Goal: Task Accomplishment & Management: Manage account settings

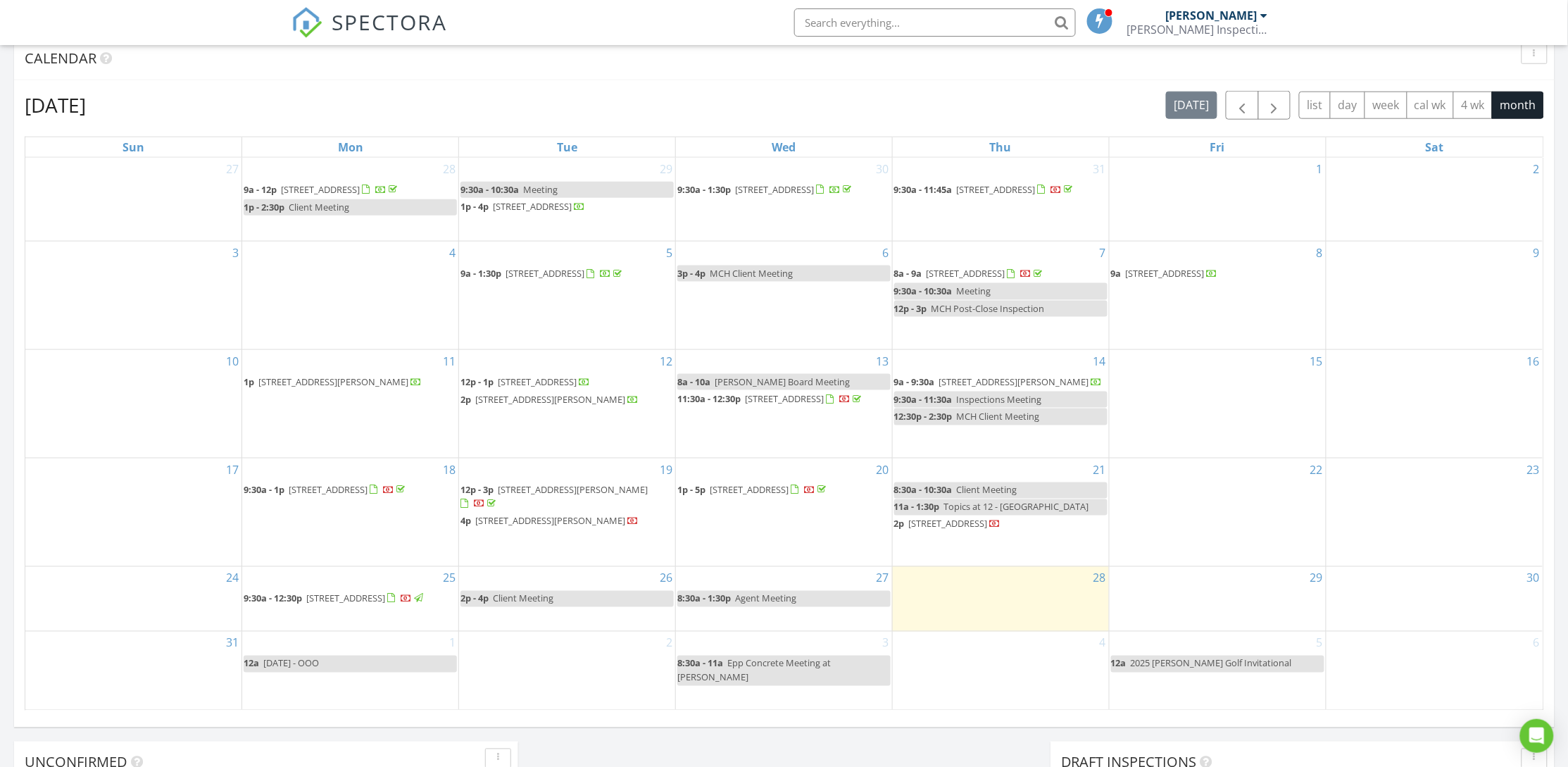
scroll to position [634, 0]
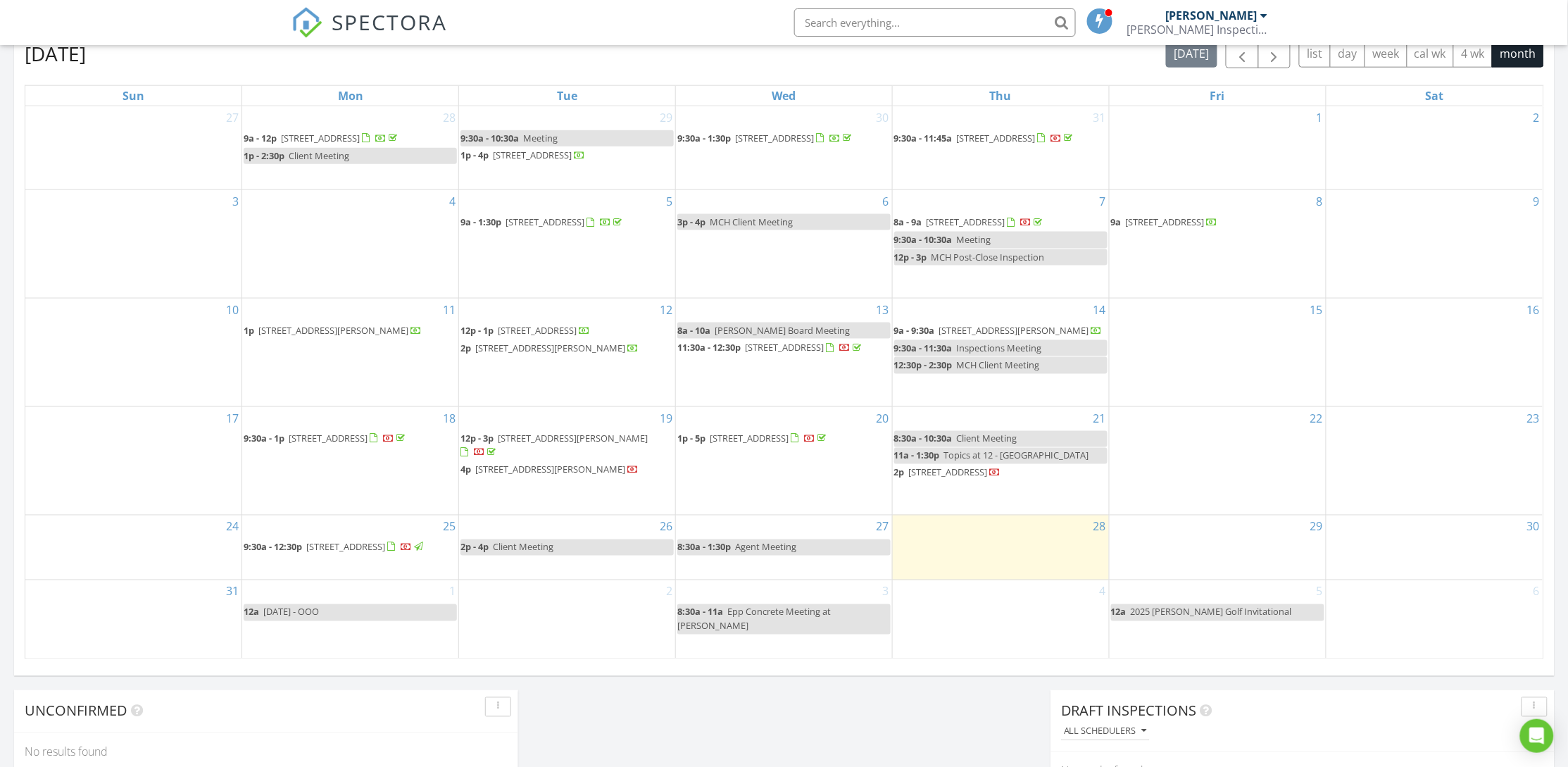
click at [743, 438] on span "[STREET_ADDRESS]" at bounding box center [749, 438] width 79 height 13
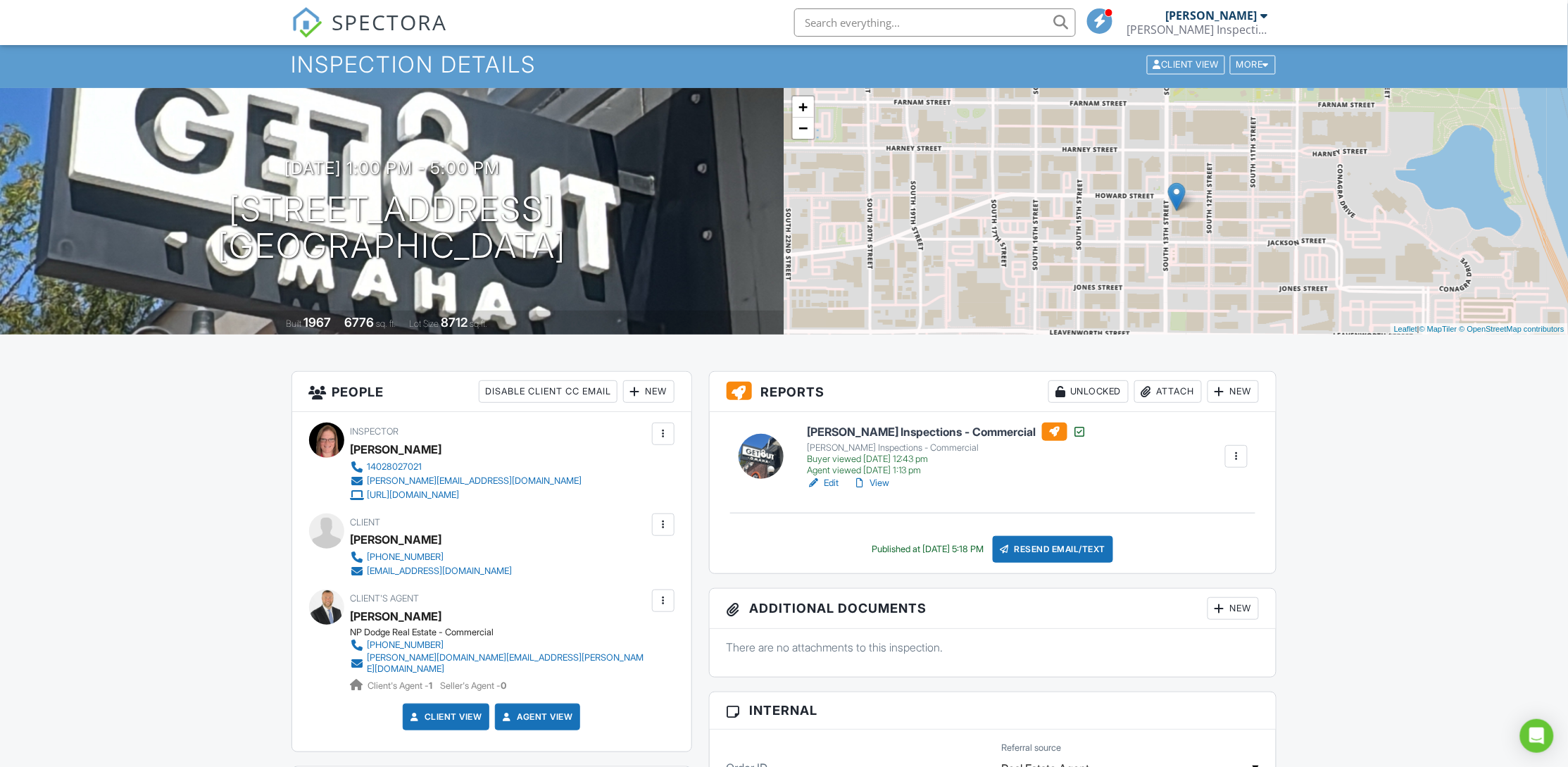
scroll to position [253, 0]
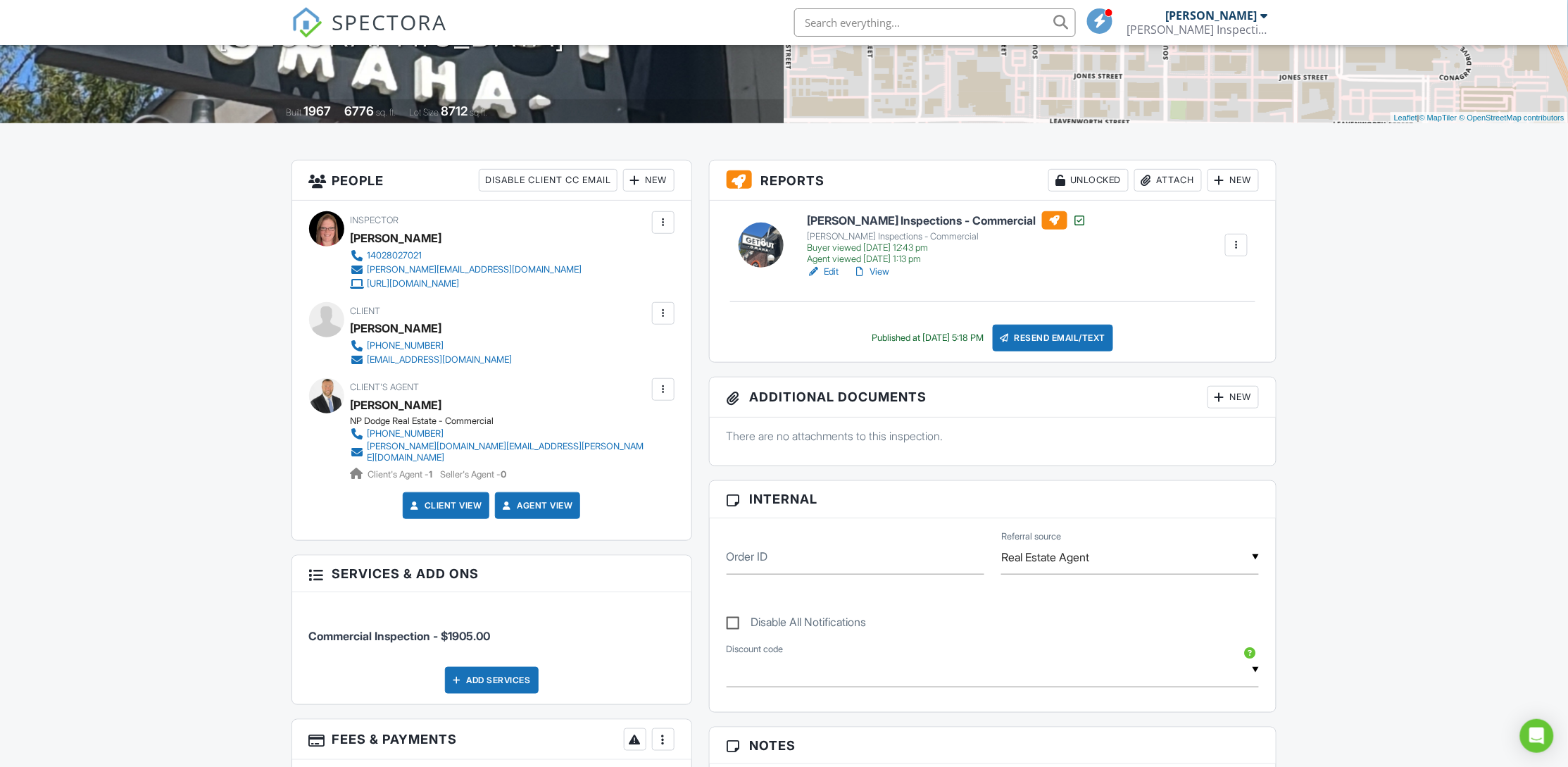
click at [665, 312] on div at bounding box center [663, 313] width 14 height 14
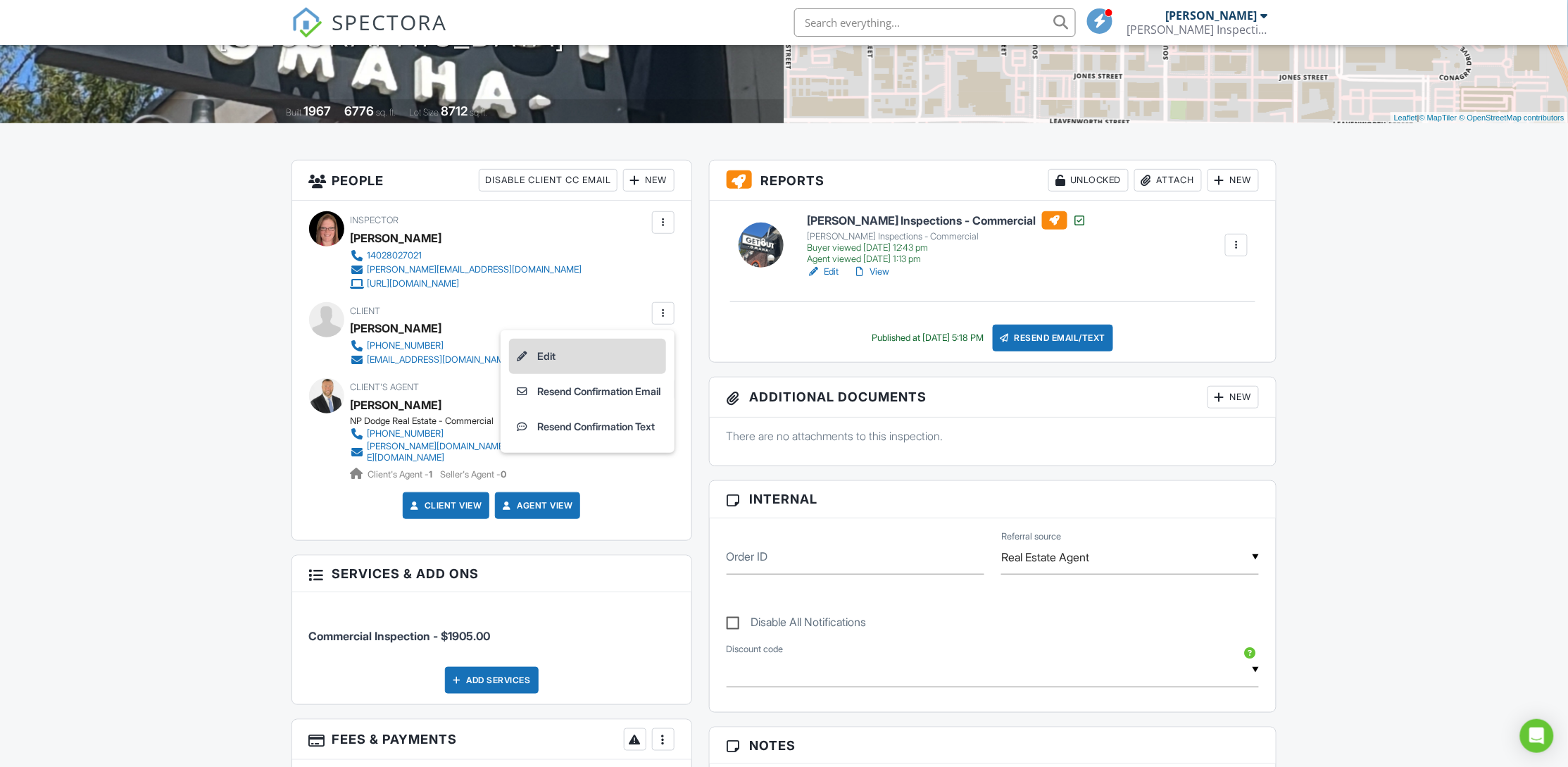
click at [593, 349] on li "Edit" at bounding box center [587, 356] width 157 height 35
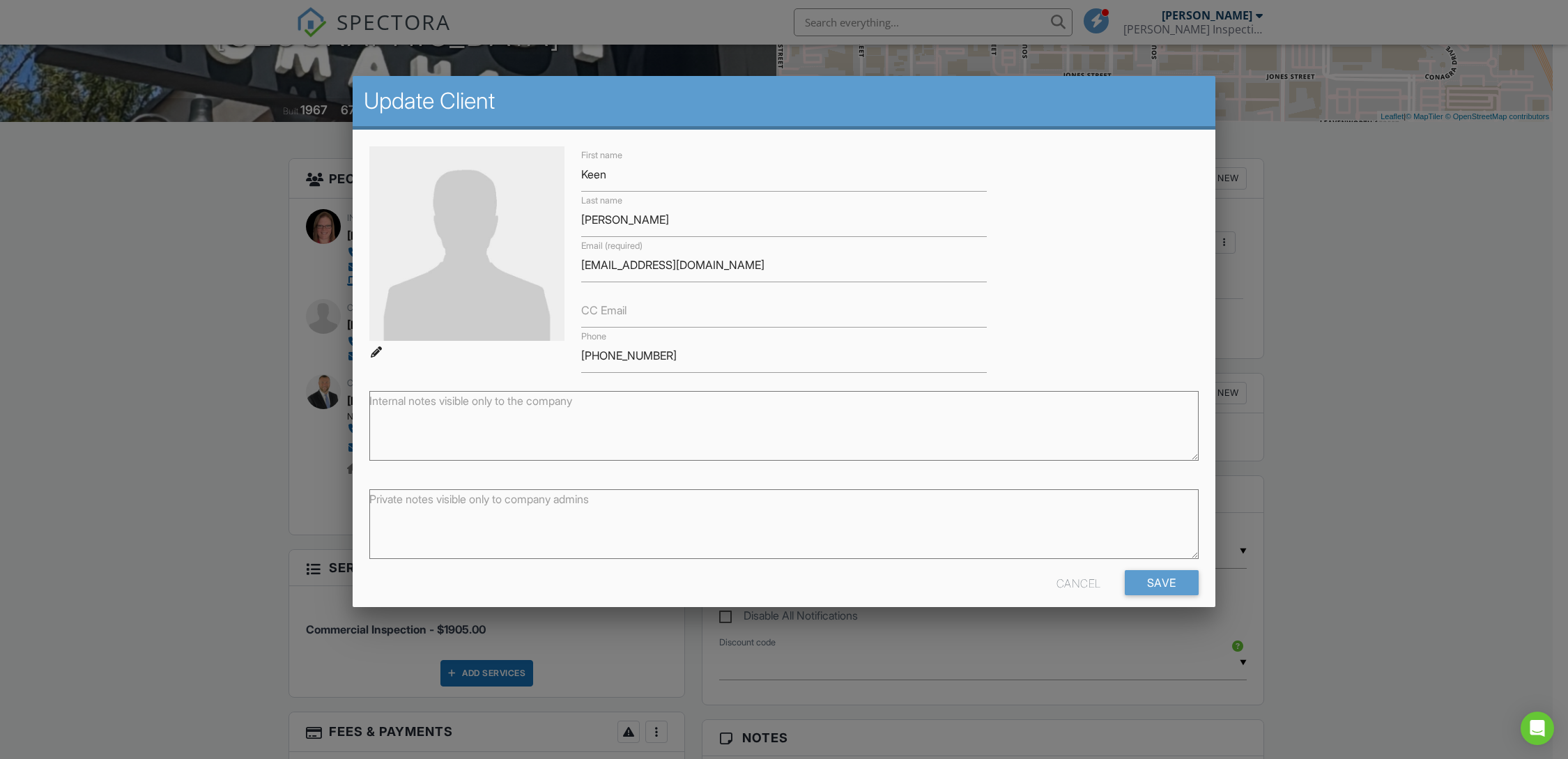
click at [1432, 565] on div at bounding box center [784, 404] width 1568 height 948
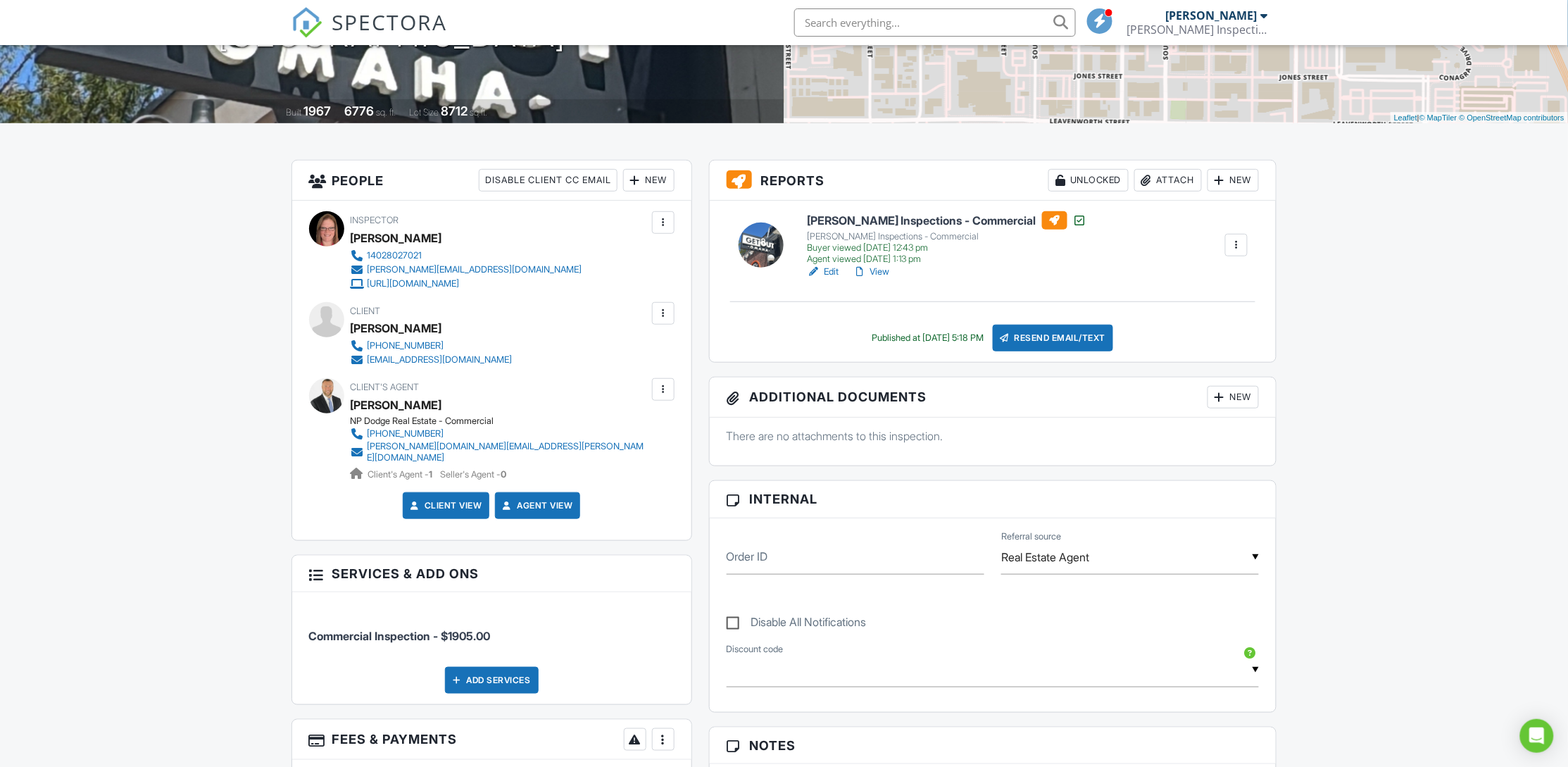
click at [669, 396] on div at bounding box center [663, 390] width 22 height 22
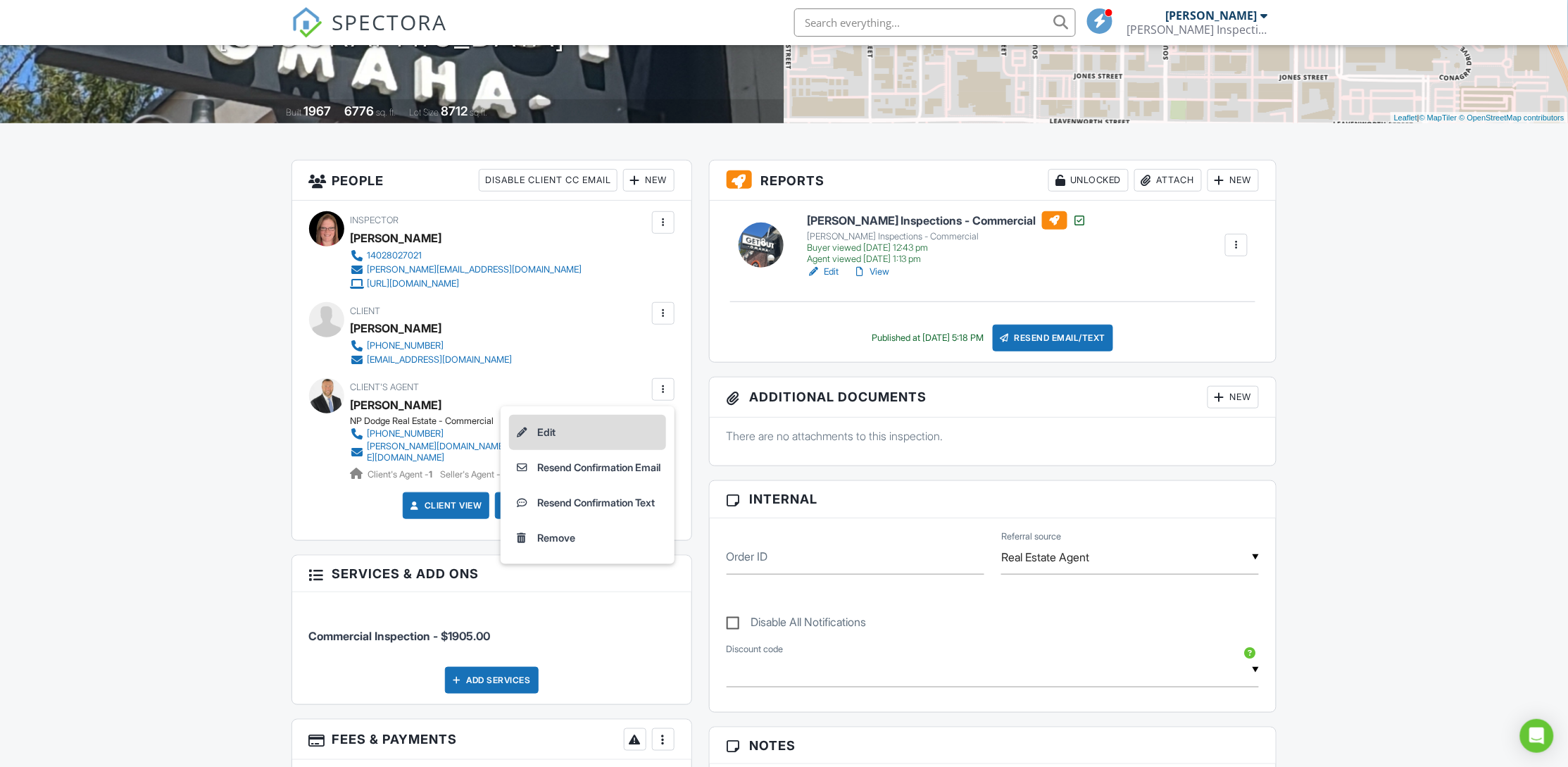
click at [536, 433] on li "Edit" at bounding box center [587, 432] width 157 height 35
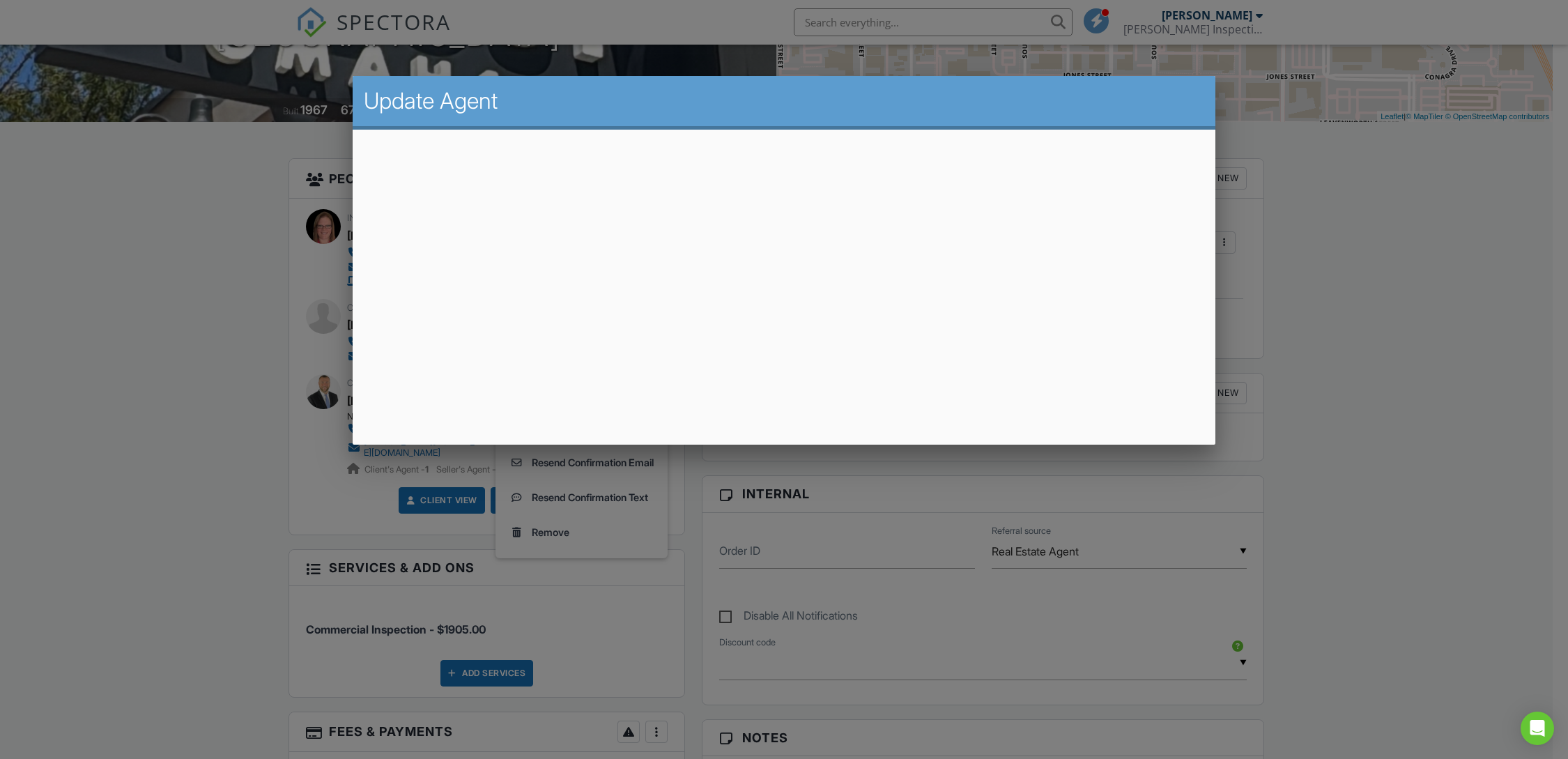
click at [143, 445] on div at bounding box center [784, 404] width 1568 height 948
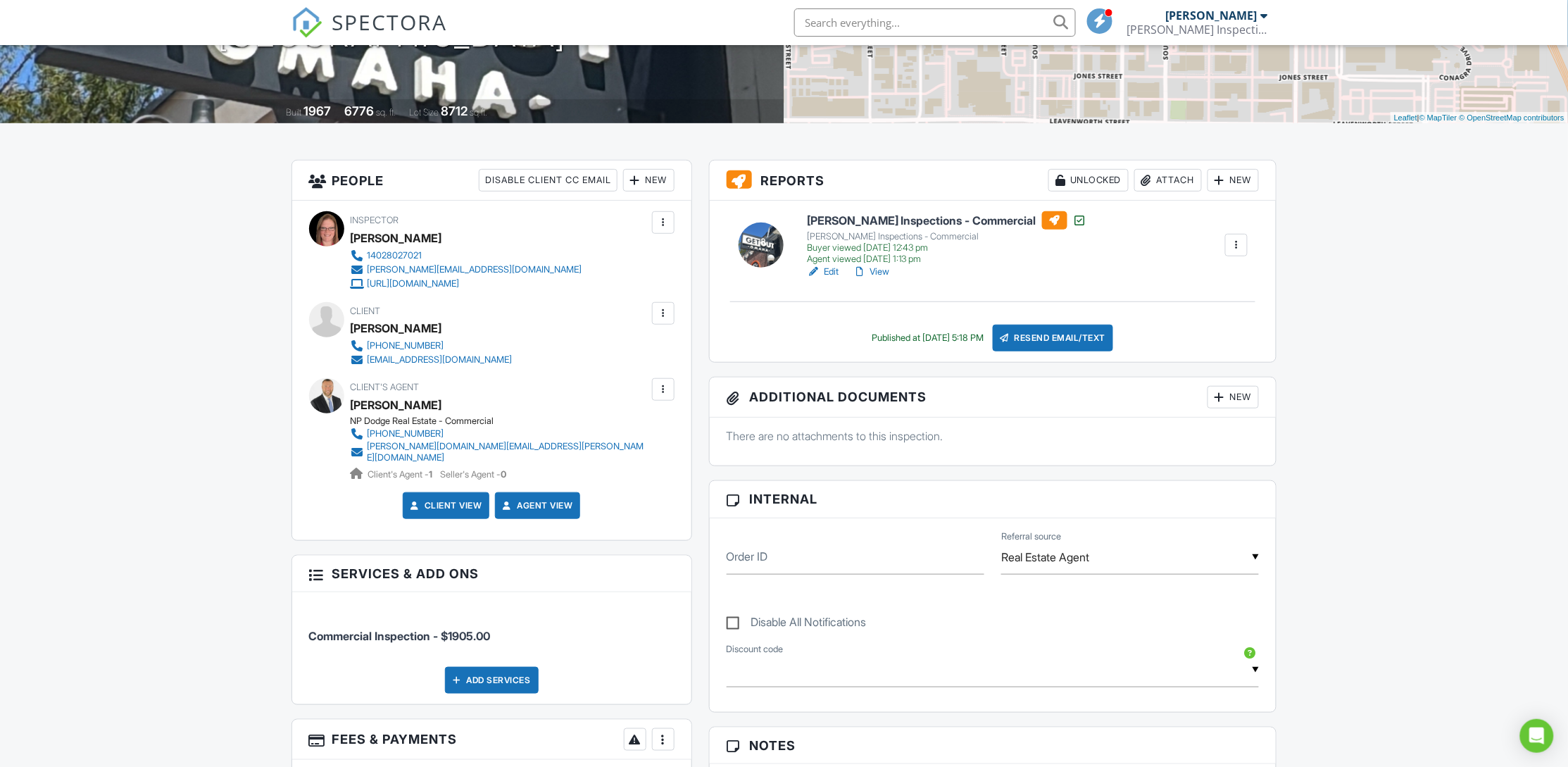
scroll to position [0, 0]
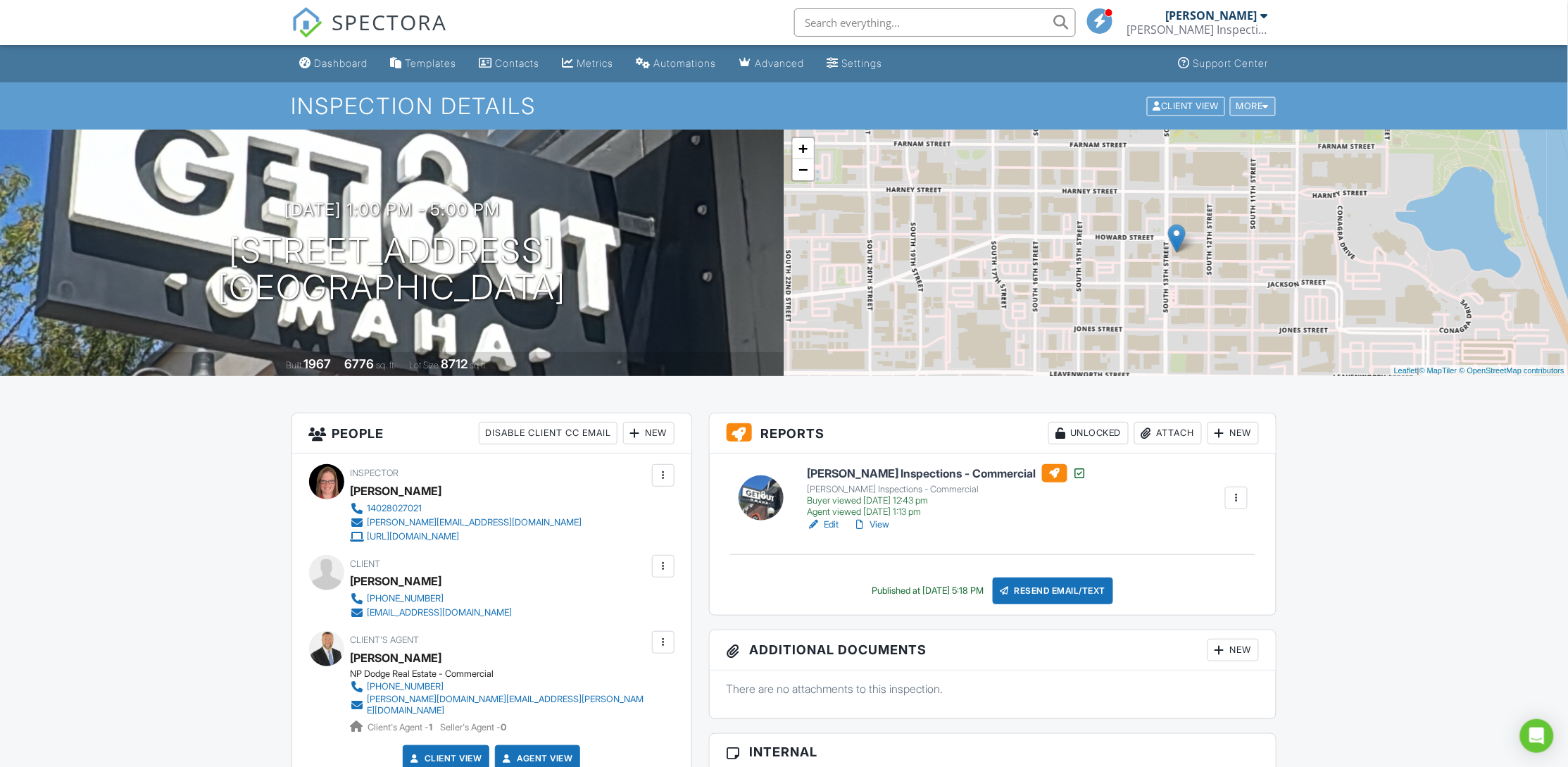
click at [1264, 104] on div at bounding box center [1266, 106] width 6 height 9
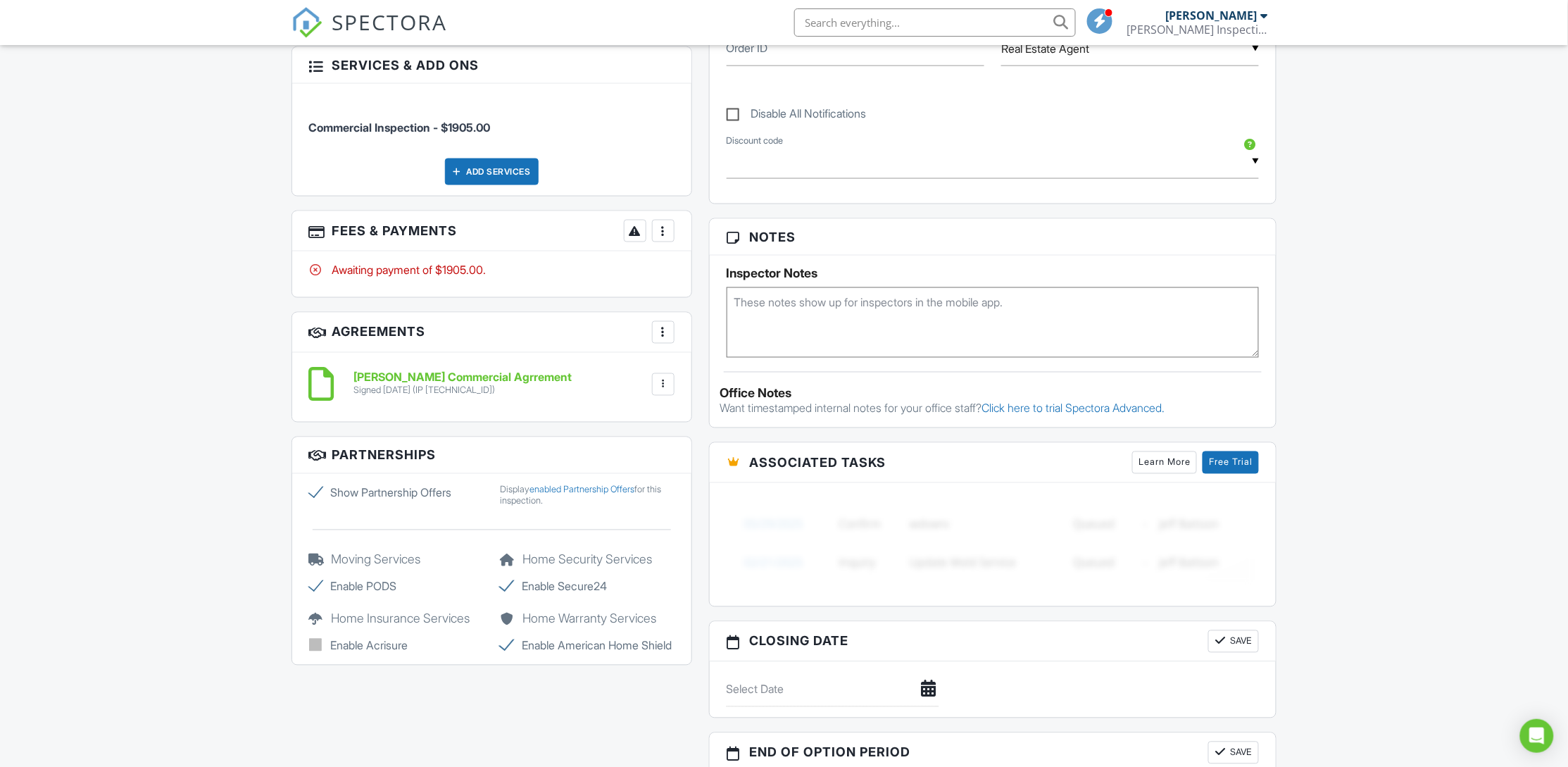
scroll to position [675, 0]
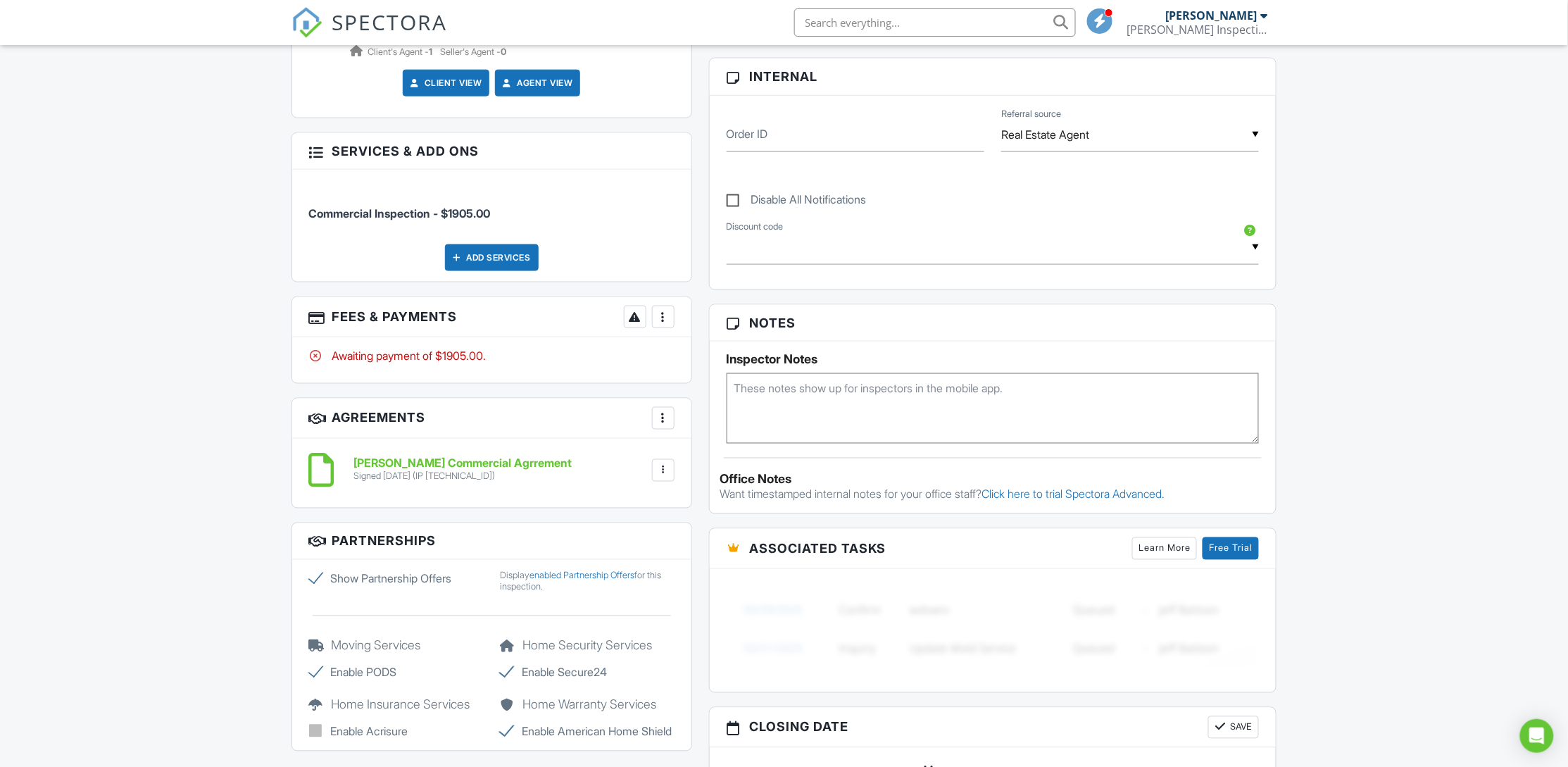
click at [668, 312] on div at bounding box center [663, 317] width 14 height 14
click at [698, 351] on li "Edit Fees & Payments" at bounding box center [735, 359] width 148 height 35
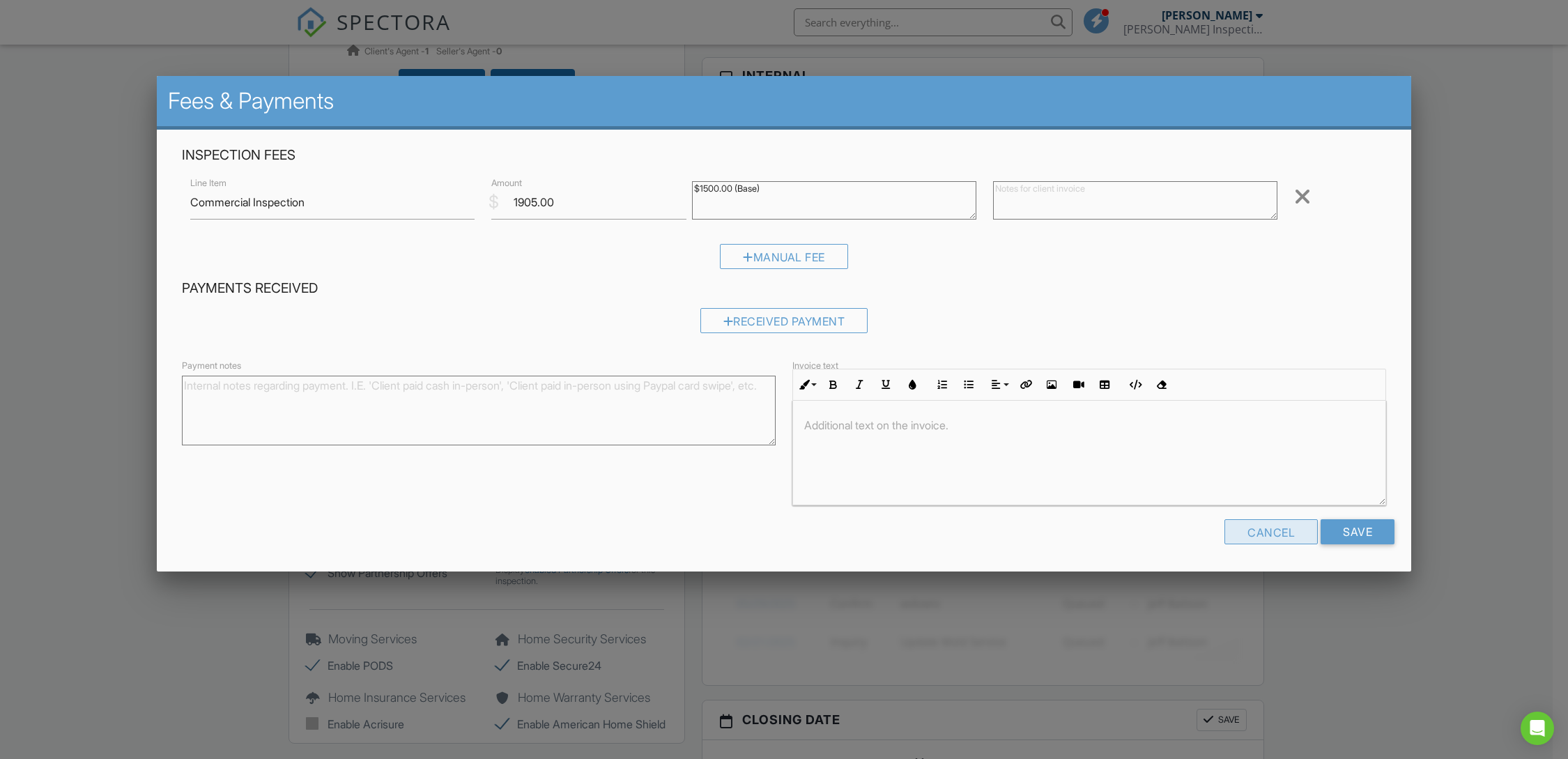
click at [1257, 537] on div "Cancel" at bounding box center [1272, 531] width 93 height 25
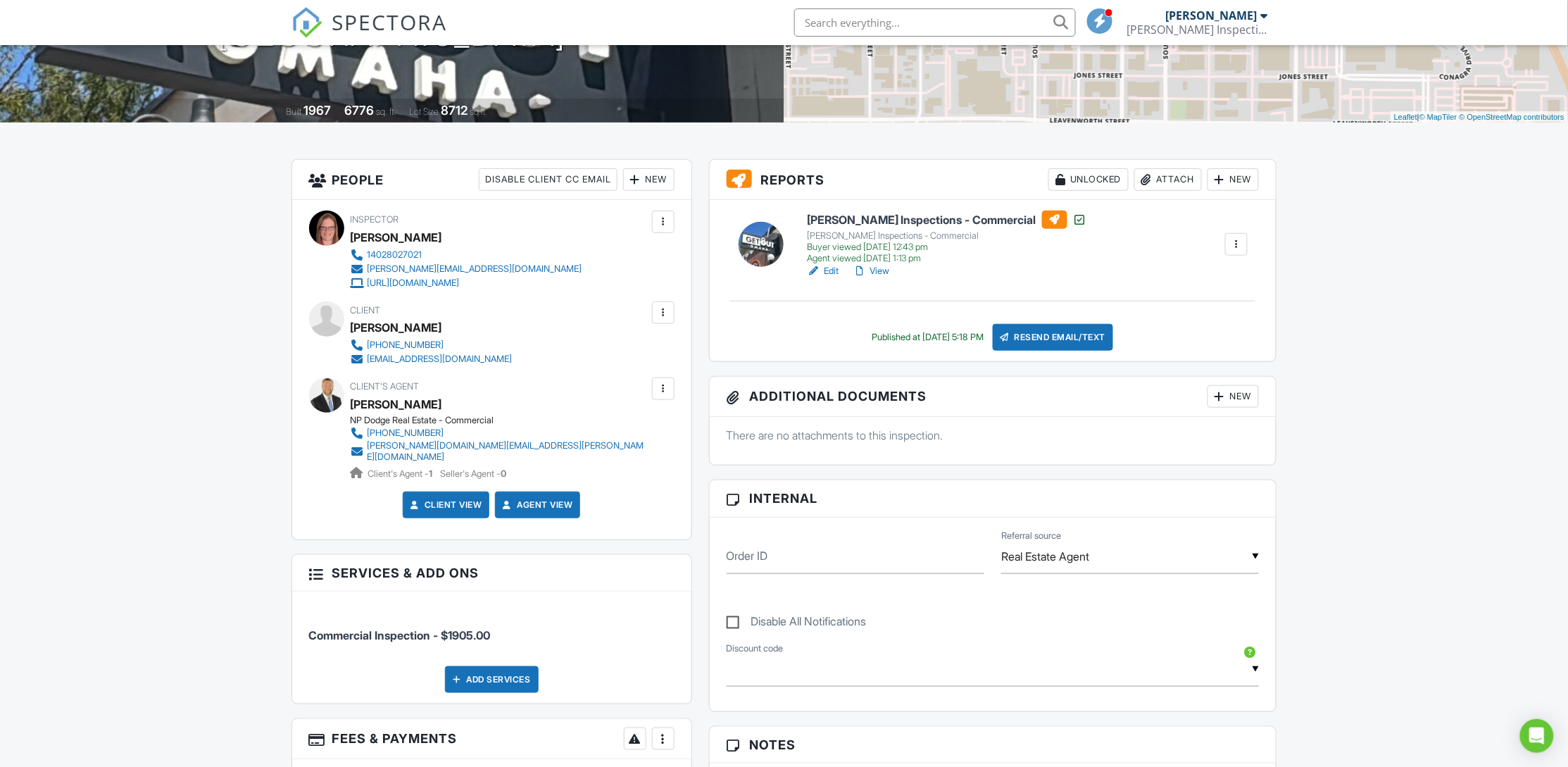
scroll to position [253, 0]
click at [660, 225] on div at bounding box center [663, 222] width 14 height 14
click at [663, 392] on div at bounding box center [663, 390] width 14 height 14
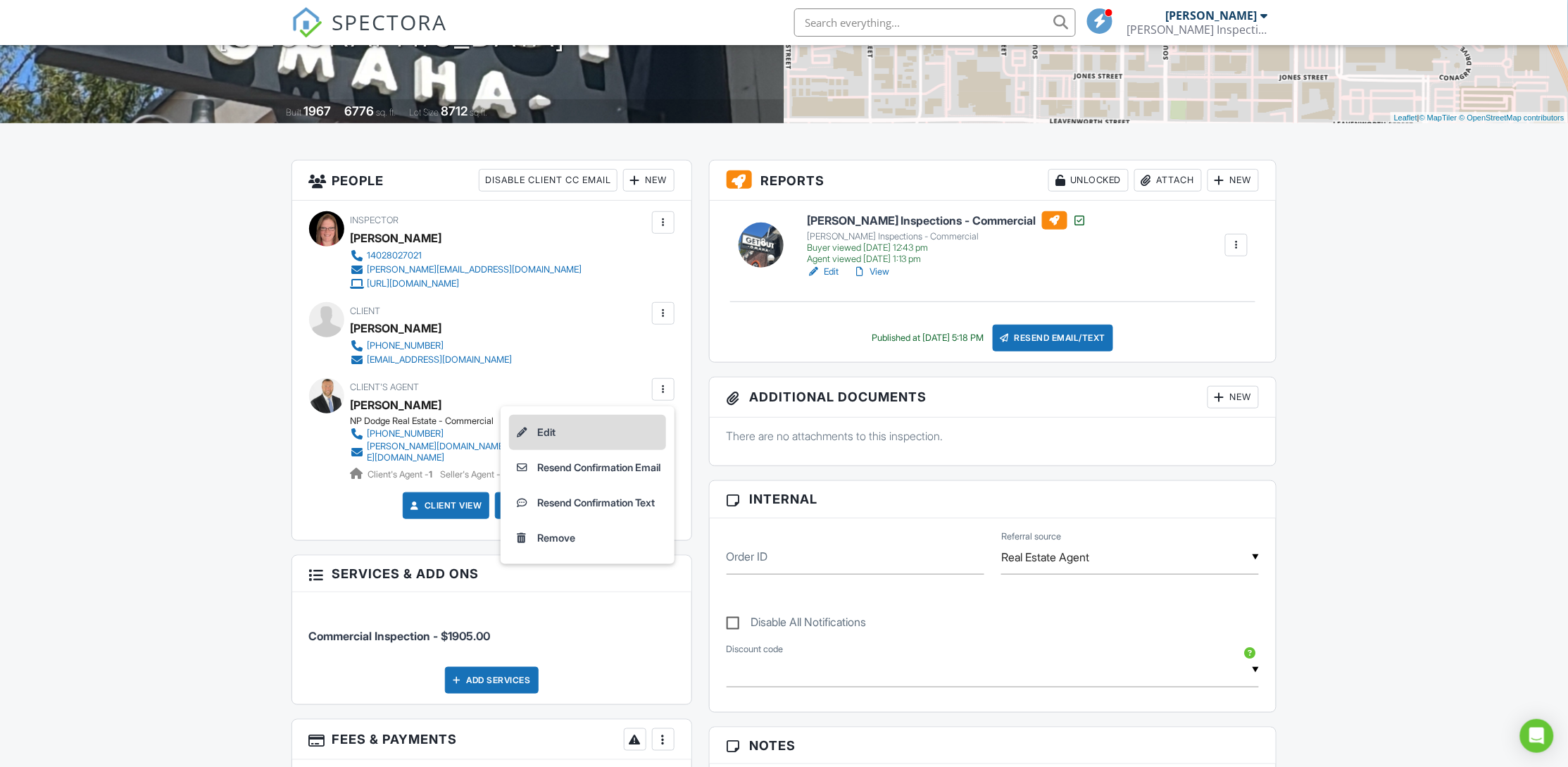
click at [613, 426] on li "Edit" at bounding box center [587, 432] width 157 height 35
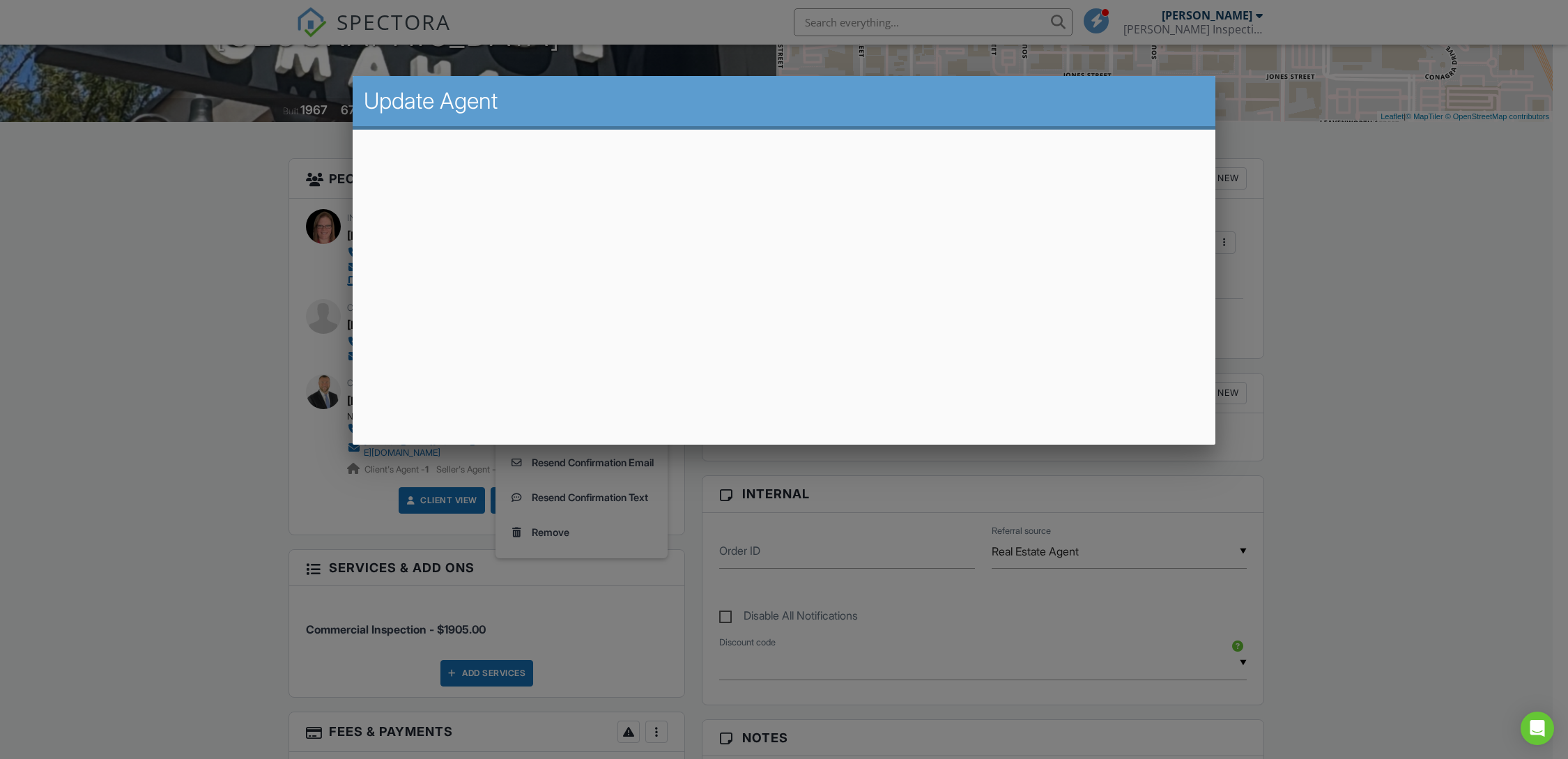
click at [1345, 392] on div at bounding box center [784, 404] width 1568 height 948
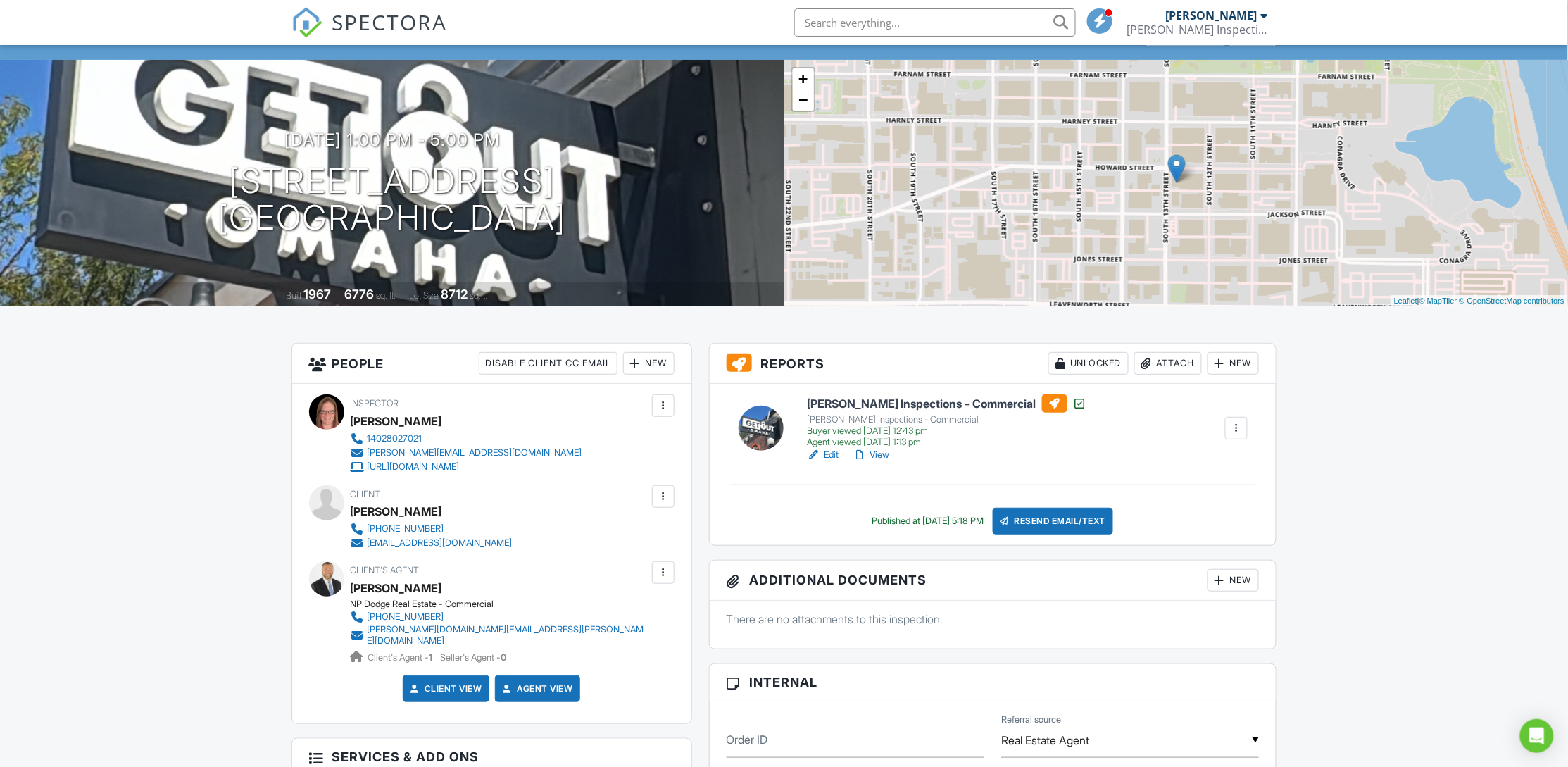
scroll to position [0, 0]
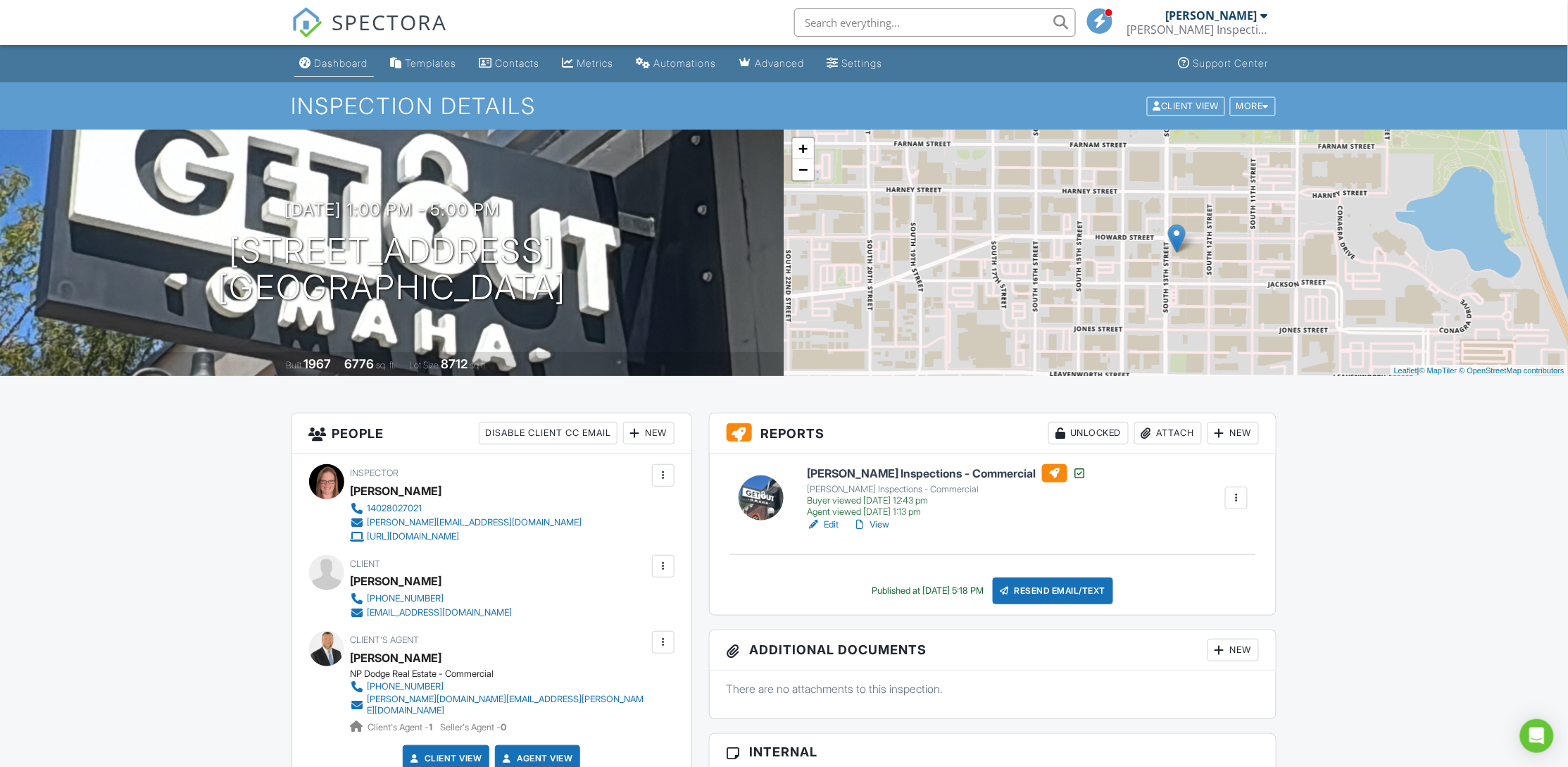
click at [334, 66] on div "Dashboard" at bounding box center [342, 63] width 53 height 12
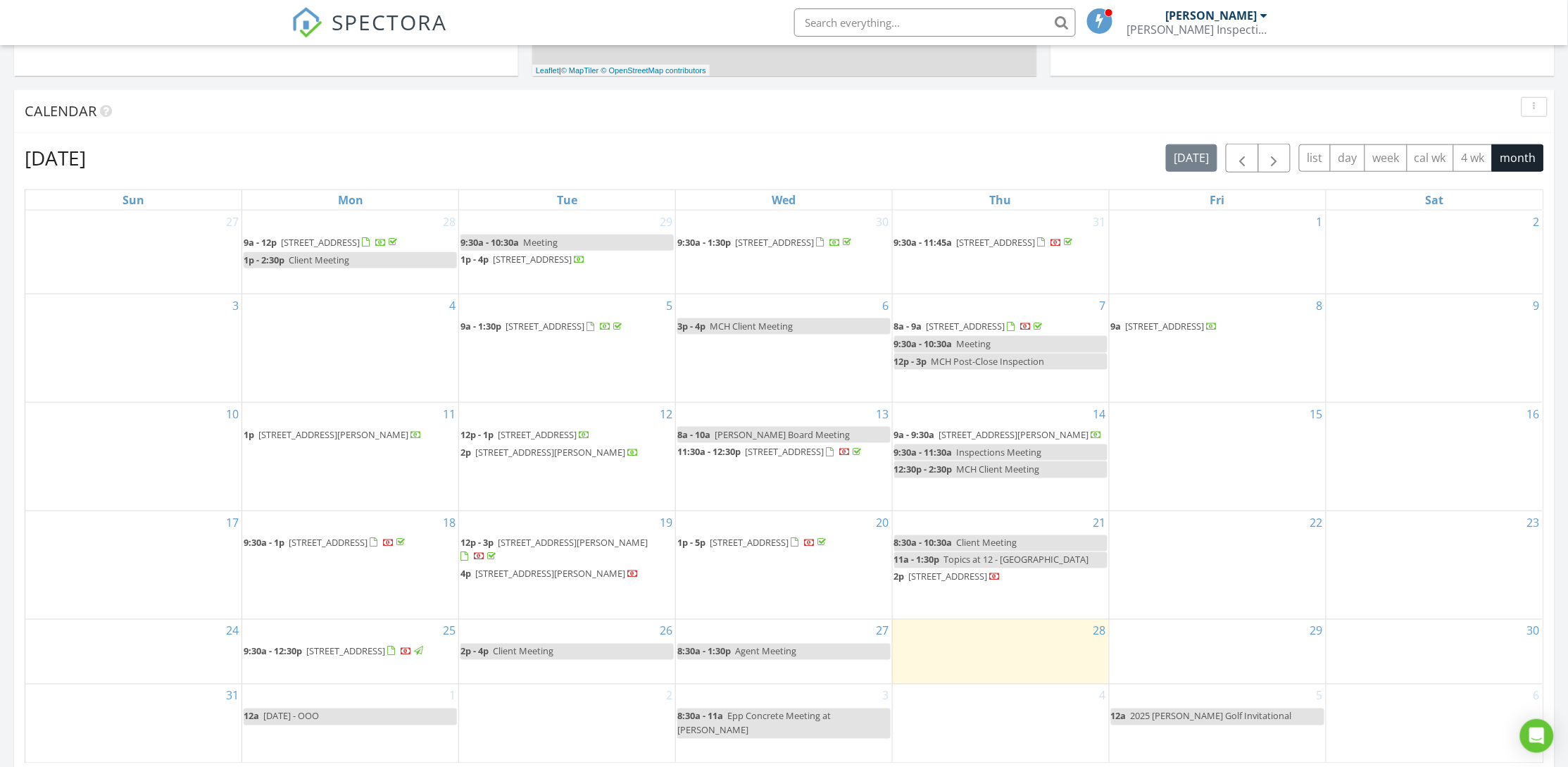
scroll to position [634, 0]
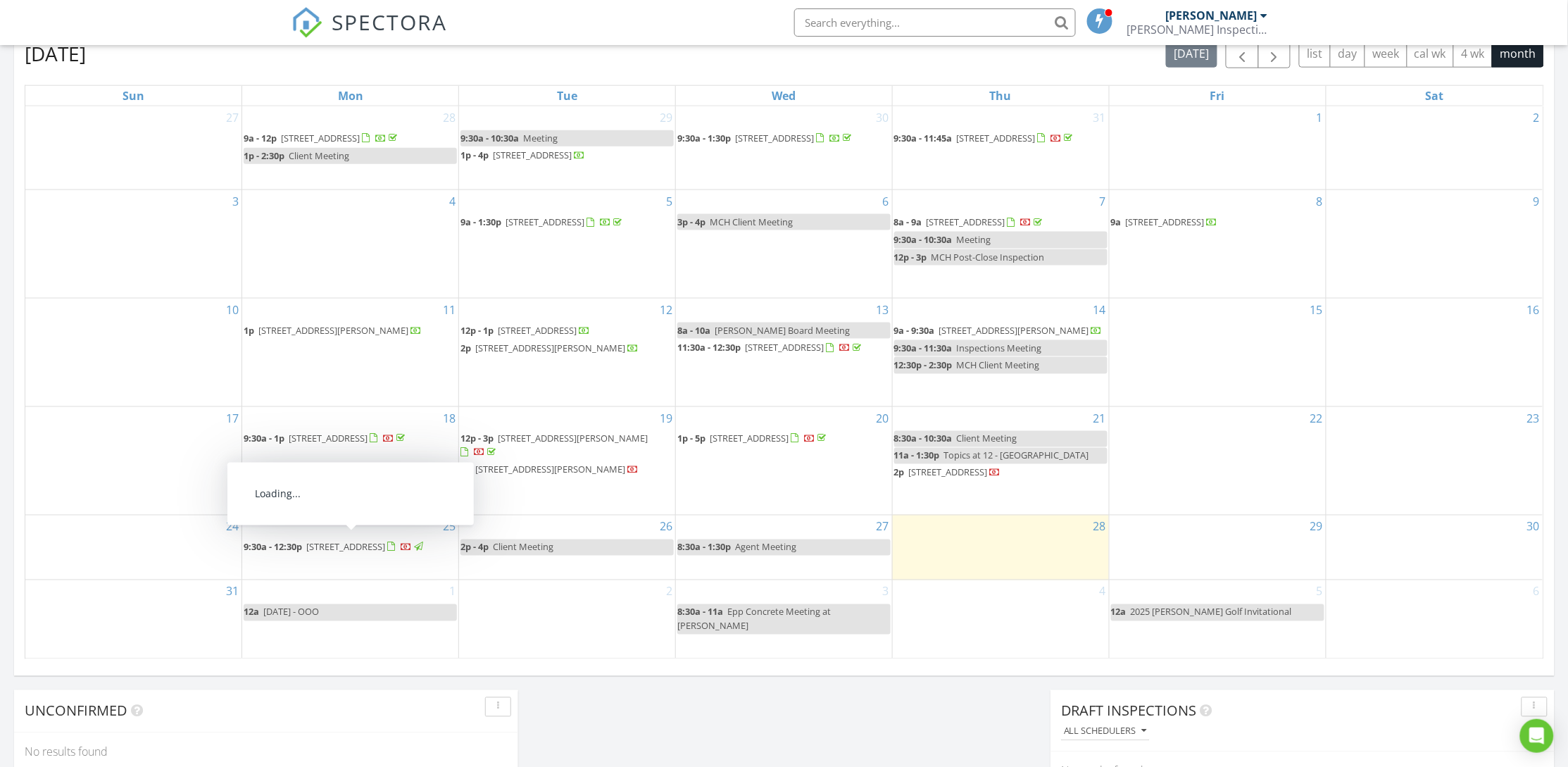
click at [354, 542] on span "[STREET_ADDRESS]" at bounding box center [346, 547] width 79 height 13
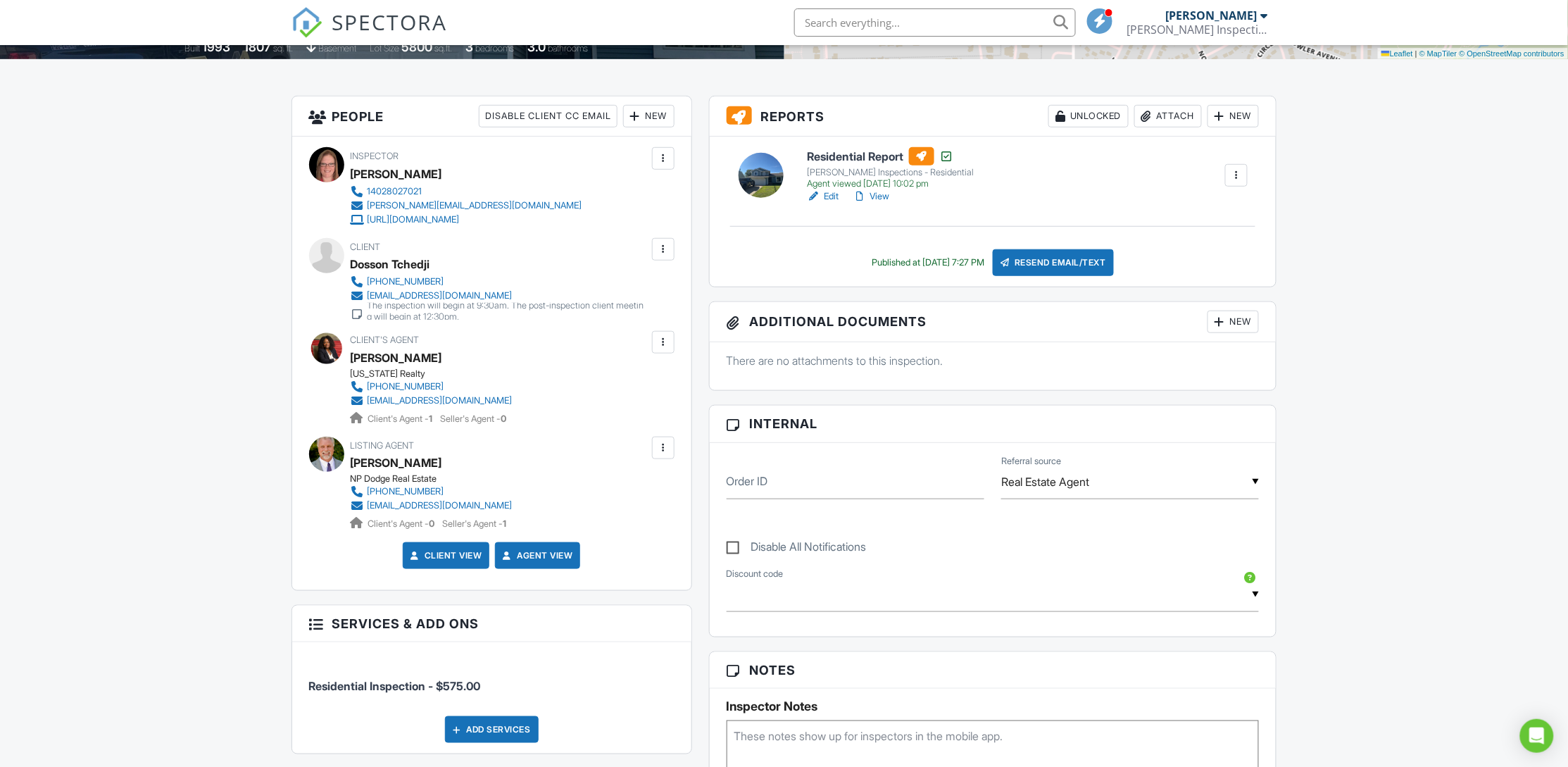
click at [419, 311] on div "The inspection will begin at 9:30am. The post-inspection client meeting will be…" at bounding box center [507, 311] width 281 height 22
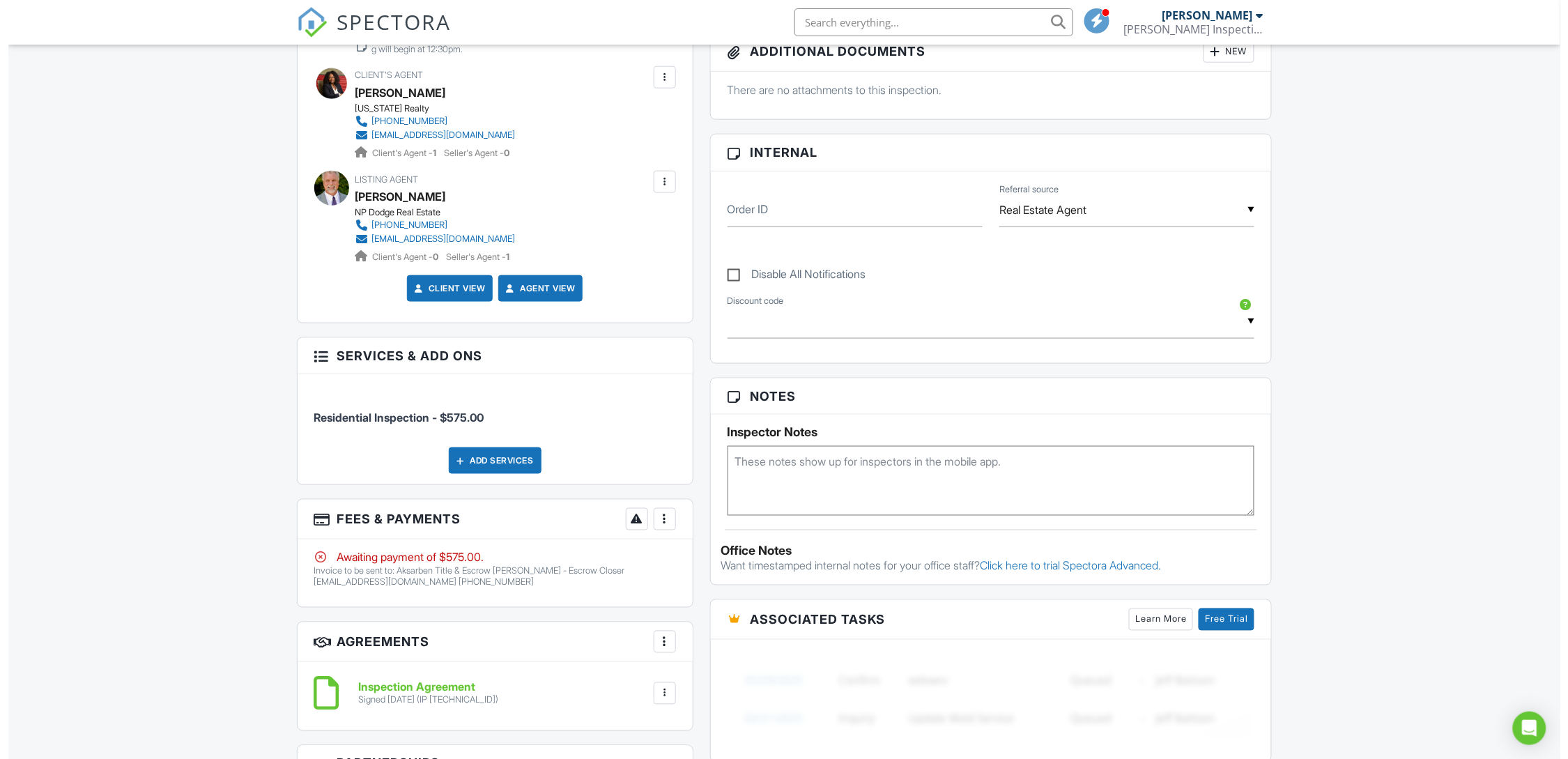
scroll to position [627, 0]
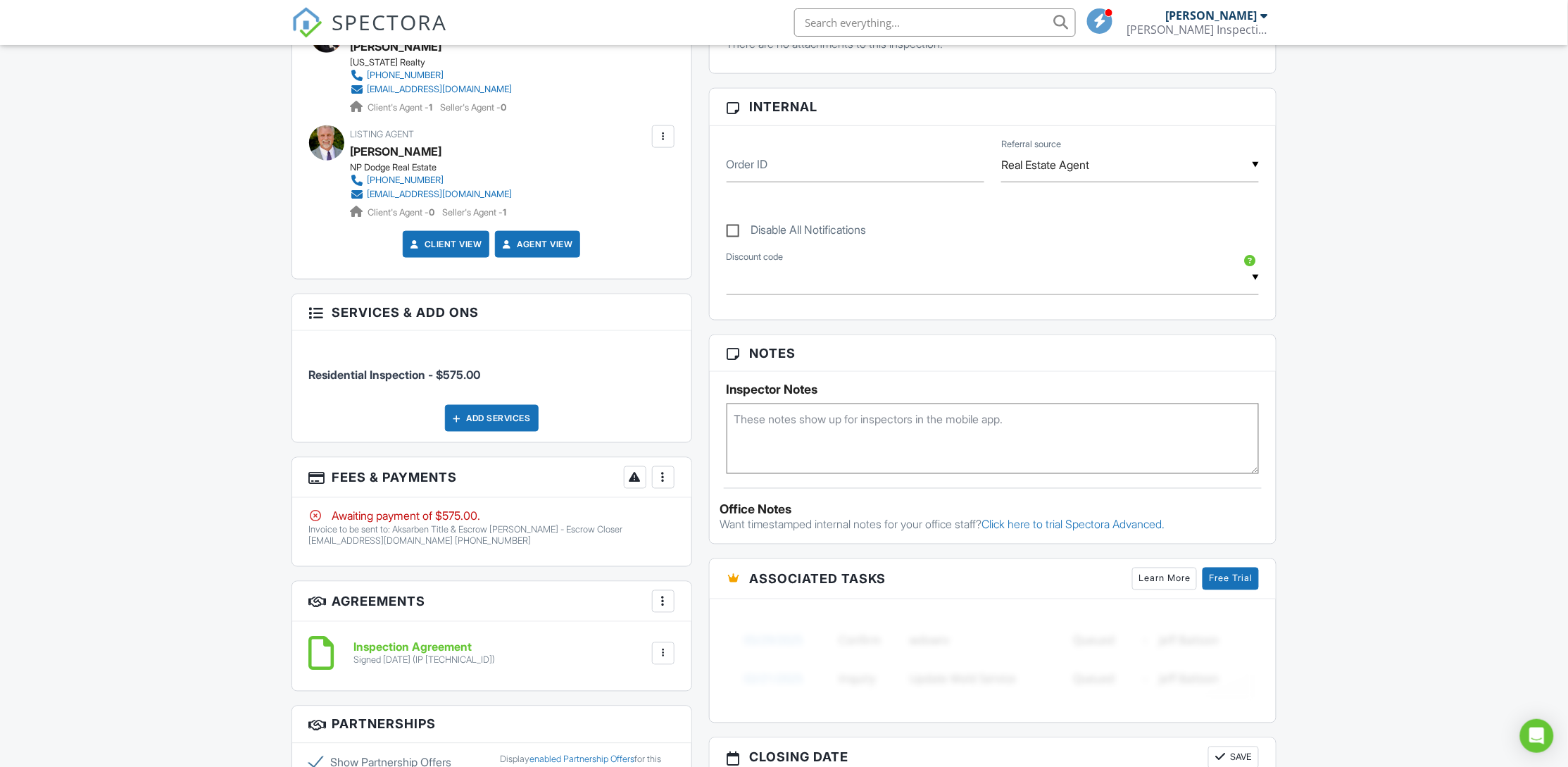
click at [663, 480] on div at bounding box center [663, 477] width 14 height 14
click at [705, 518] on li "Edit Fees & Payments" at bounding box center [735, 520] width 148 height 35
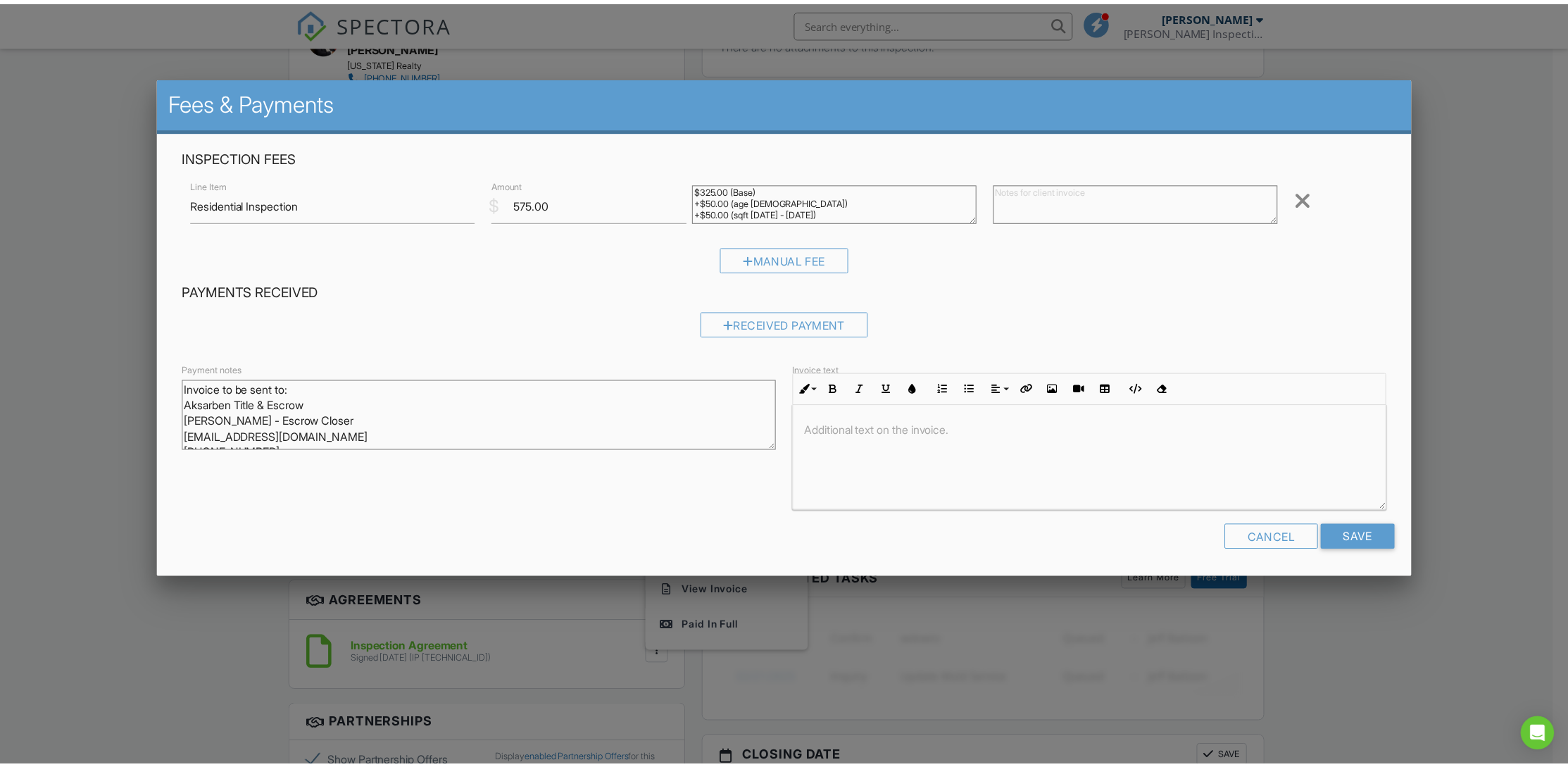
scroll to position [13, 0]
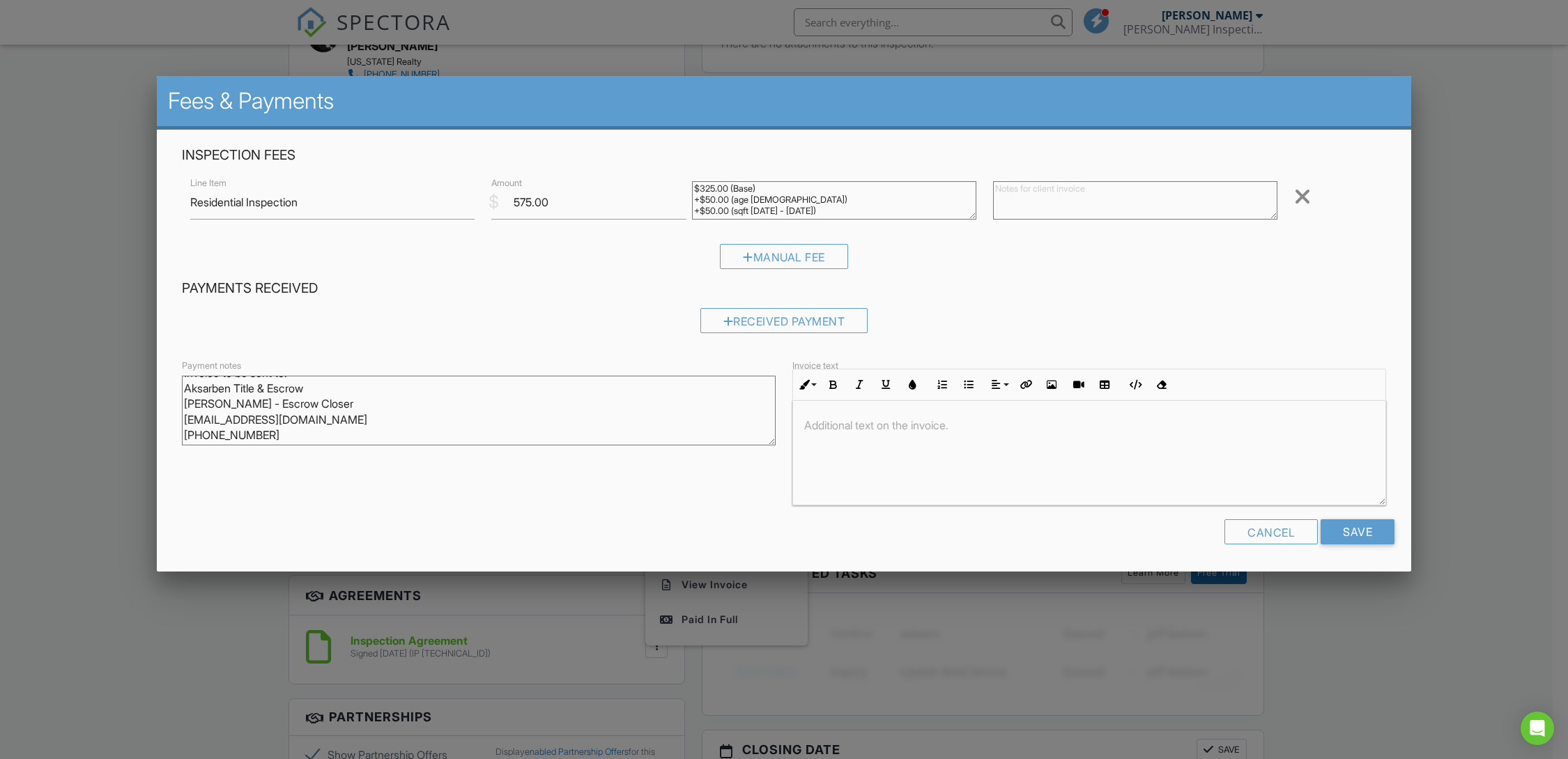
drag, startPoint x: 364, startPoint y: 433, endPoint x: 181, endPoint y: 418, distance: 183.6
click at [182, 418] on textarea "Invoice to be sent to: Aksarben Title & Escrow [PERSON_NAME] - Escrow Closer [E…" at bounding box center [478, 410] width 594 height 70
click at [404, 430] on textarea "Invoice to be sent to: Aksarben Title & Escrow [PERSON_NAME] - Escrow Closer [E…" at bounding box center [478, 410] width 594 height 70
drag, startPoint x: 1245, startPoint y: 526, endPoint x: 1255, endPoint y: 532, distance: 11.7
click at [1245, 526] on div "Cancel" at bounding box center [1272, 531] width 93 height 25
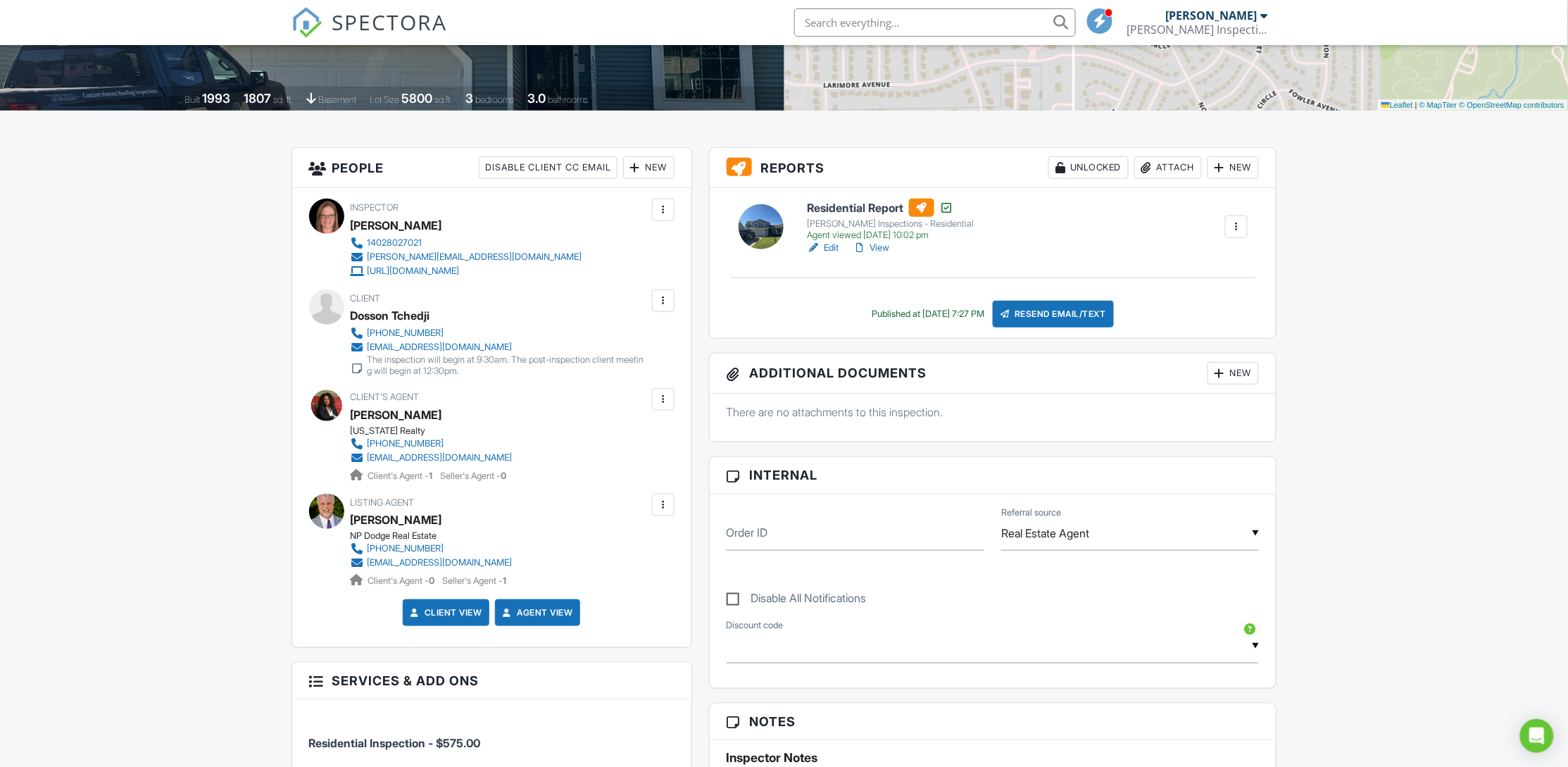
scroll to position [0, 0]
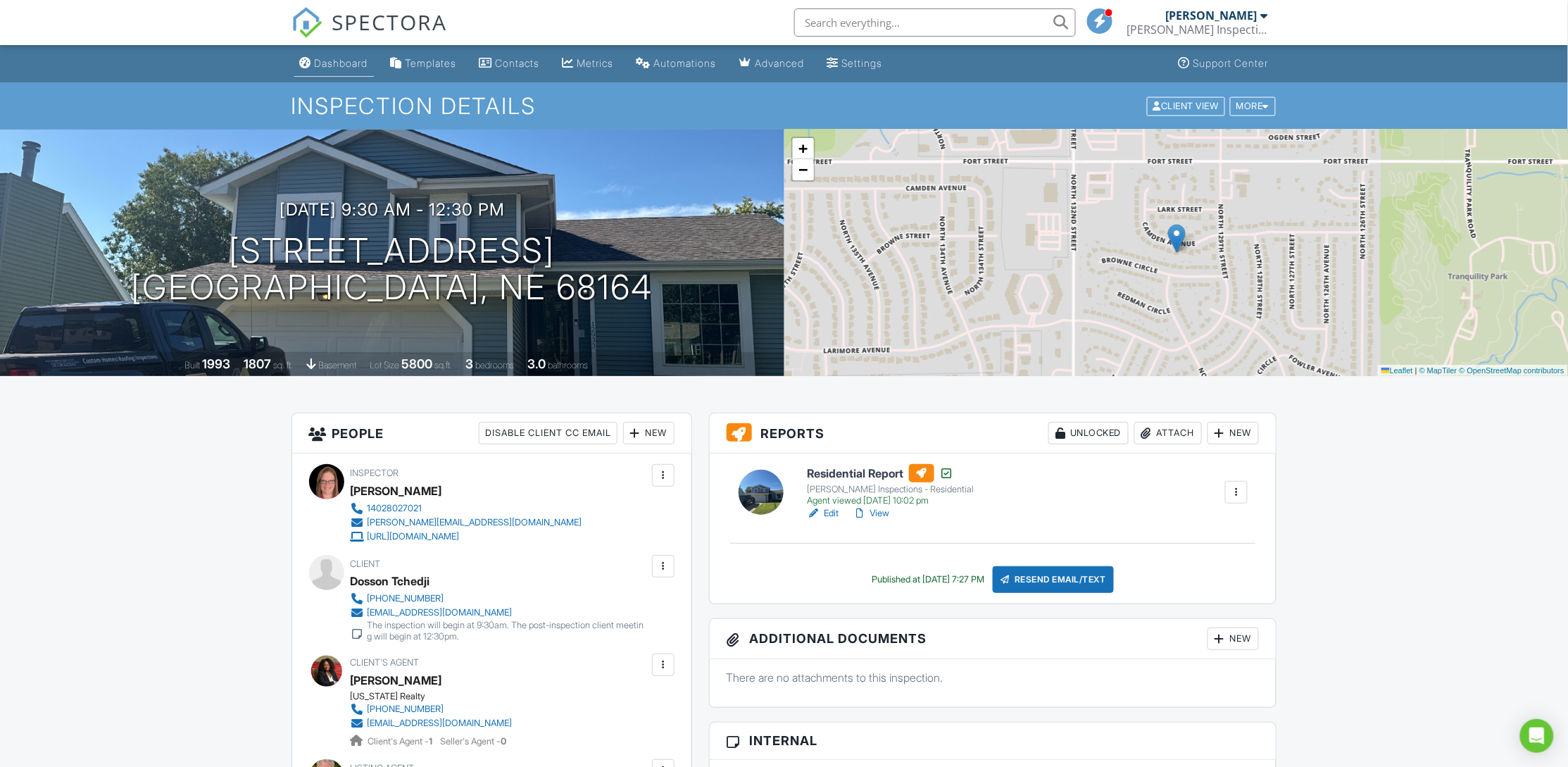
click at [333, 57] on div "Dashboard" at bounding box center [342, 63] width 53 height 12
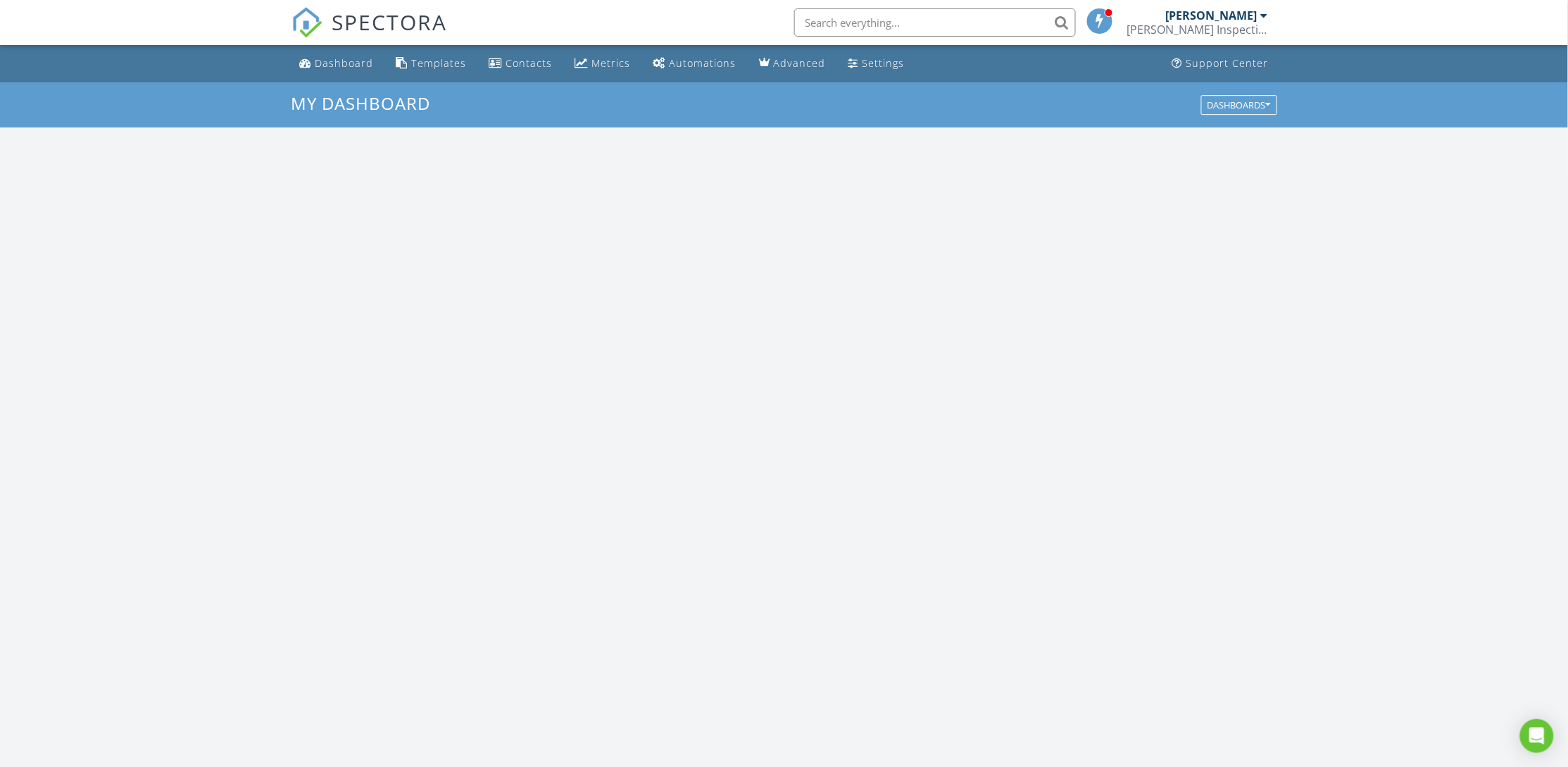
scroll to position [1313, 1601]
